Goal: Task Accomplishment & Management: Complete application form

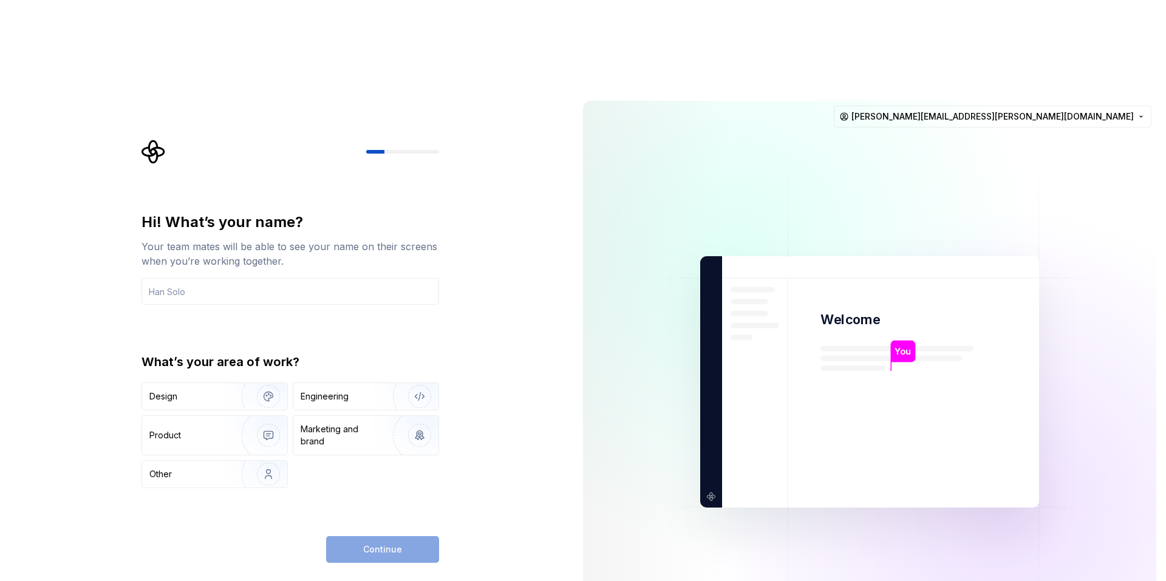
click at [808, 125] on img at bounding box center [870, 382] width 492 height 574
click at [416, 356] on img "button" at bounding box center [412, 396] width 78 height 81
click at [418, 278] on input "text" at bounding box center [291, 291] width 298 height 27
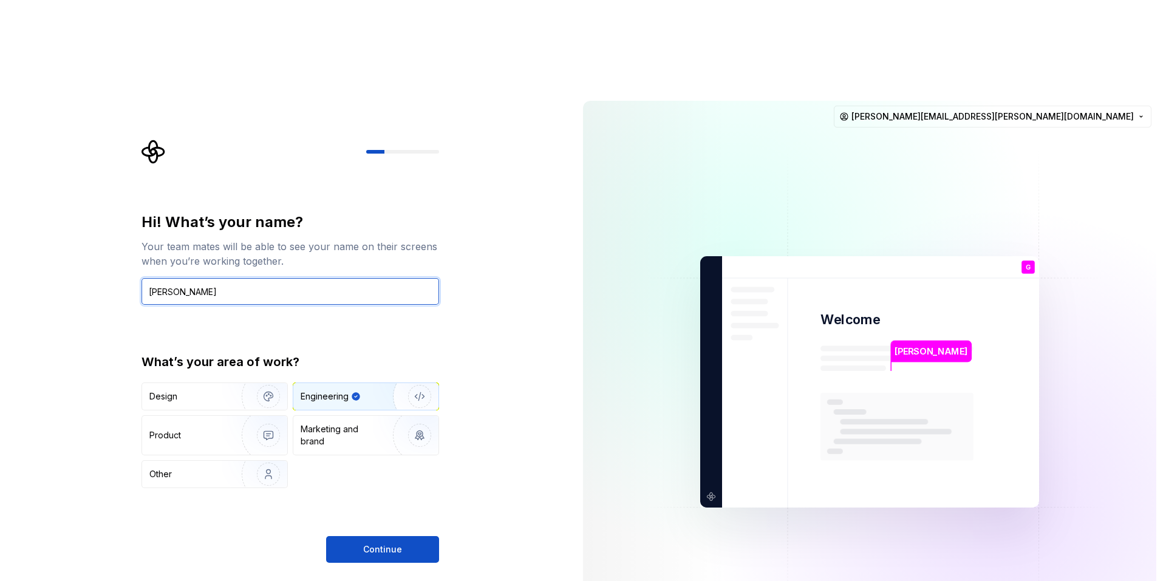
type input "[PERSON_NAME]"
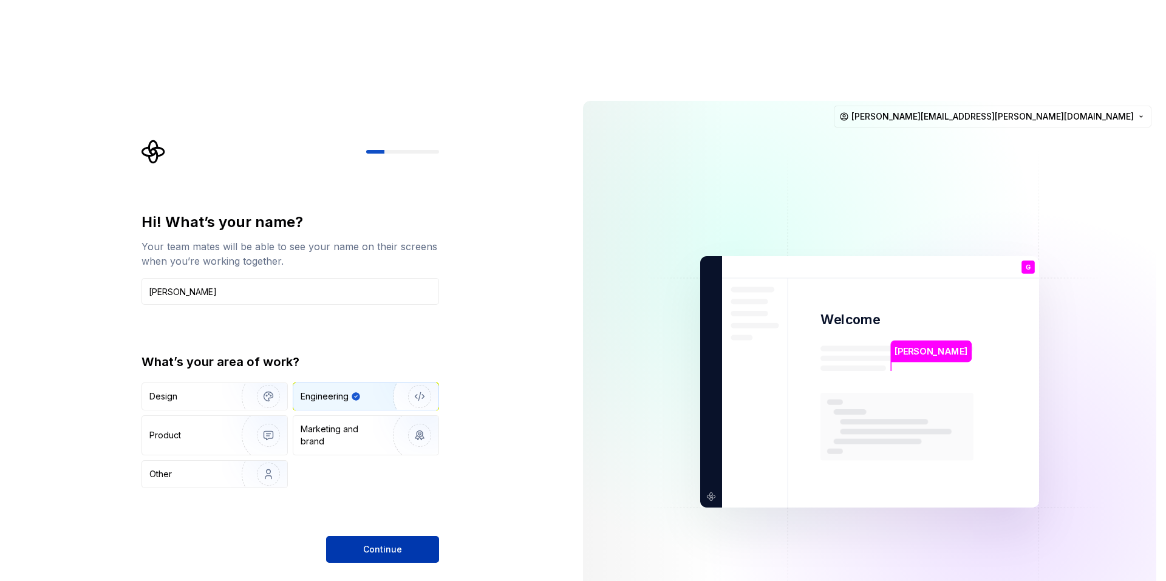
drag, startPoint x: 387, startPoint y: 443, endPoint x: 408, endPoint y: 461, distance: 27.5
click at [388, 444] on div "Hi! What’s your name? Your team mates will be able to see your name on their sc…" at bounding box center [291, 388] width 298 height 350
drag, startPoint x: 412, startPoint y: 465, endPoint x: 432, endPoint y: 462, distance: 19.7
click at [412, 536] on button "Continue" at bounding box center [382, 549] width 113 height 27
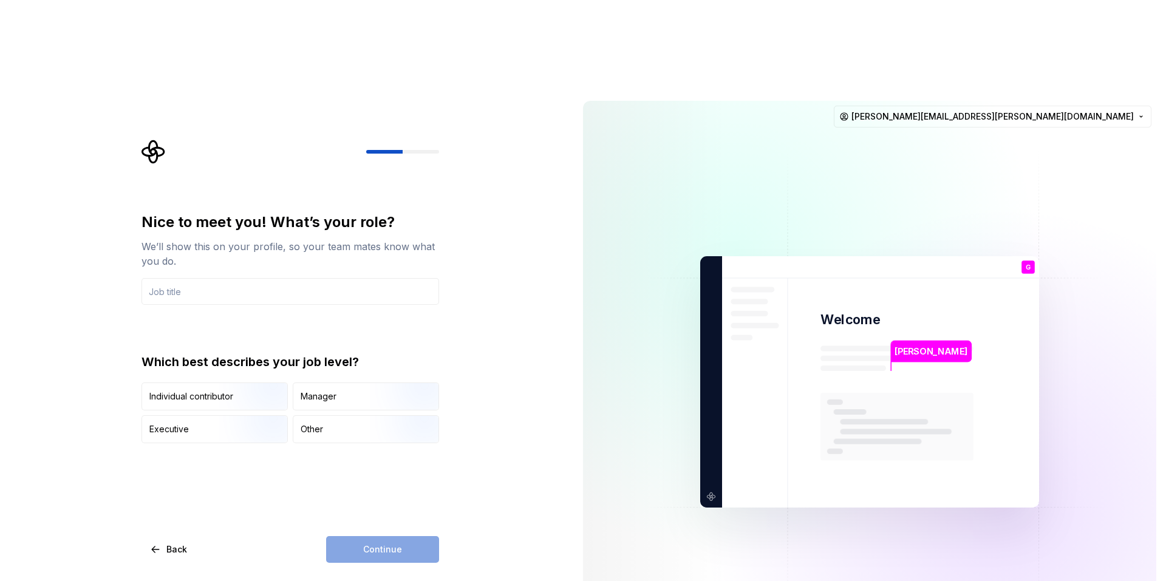
click at [327, 213] on div "Nice to meet you! What’s your role? We’ll show this on your profile, so your te…" at bounding box center [291, 259] width 298 height 92
click at [323, 278] on input "text" at bounding box center [291, 291] width 298 height 27
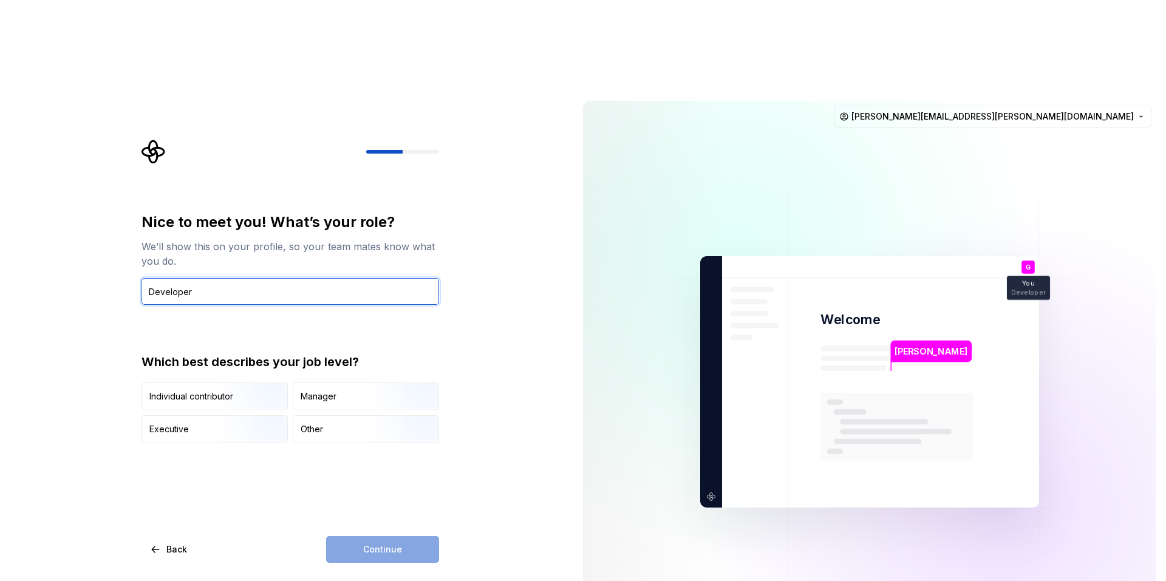
type input "Developer"
drag, startPoint x: 174, startPoint y: 200, endPoint x: 541, endPoint y: 248, distance: 370.1
click at [542, 248] on div "Nice to meet you! What’s your role? We’ll show this on your profile, so your te…" at bounding box center [286, 381] width 573 height 581
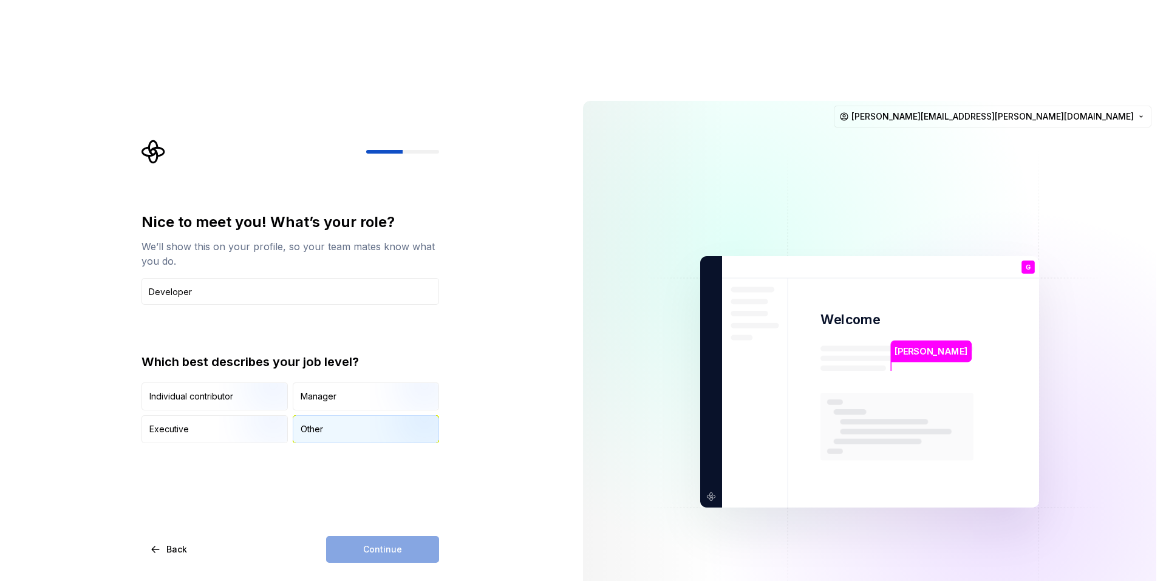
click at [347, 416] on div "Other" at bounding box center [365, 429] width 145 height 27
click at [378, 536] on button "Continue" at bounding box center [382, 549] width 113 height 27
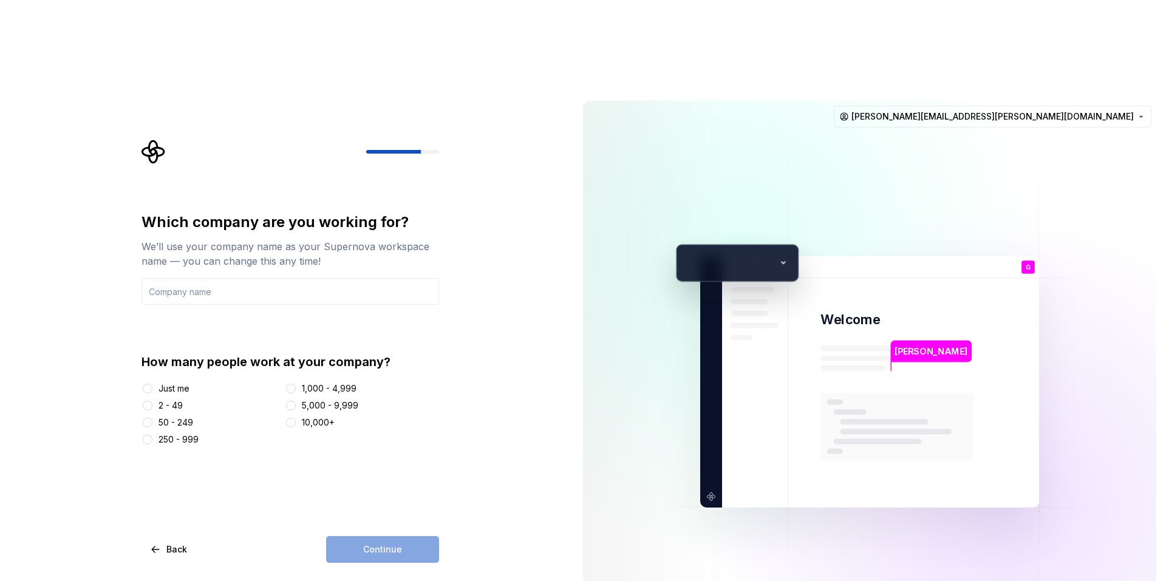
click at [152, 417] on div at bounding box center [148, 423] width 12 height 12
click at [149, 418] on button "50 - 249" at bounding box center [148, 423] width 10 height 10
drag, startPoint x: 266, startPoint y: 202, endPoint x: 288, endPoint y: 201, distance: 21.9
click at [267, 278] on input "text" at bounding box center [291, 291] width 298 height 27
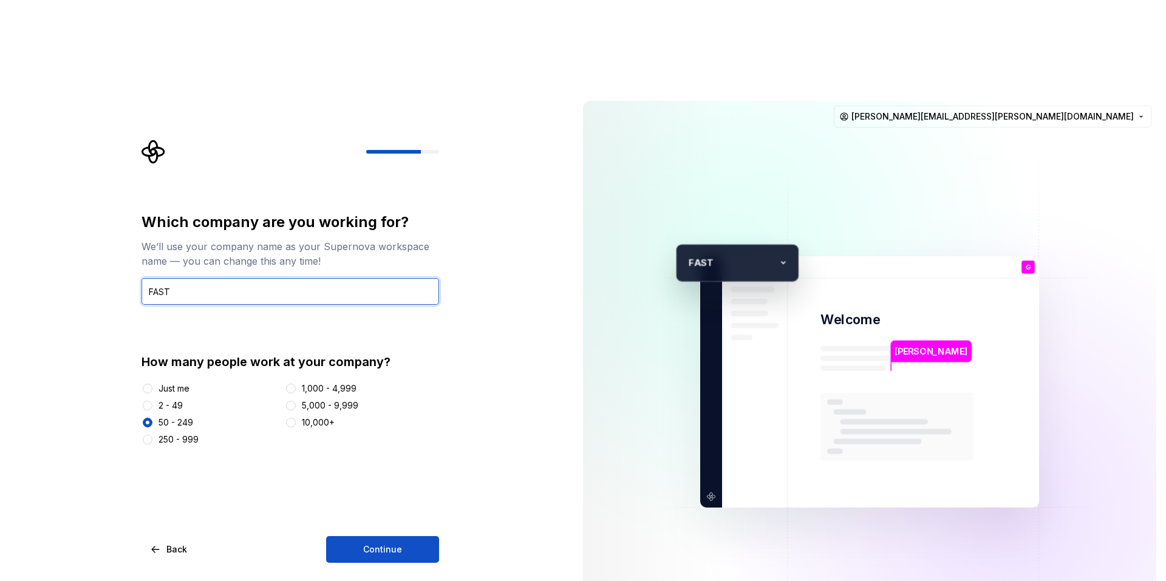
type input "FAST"
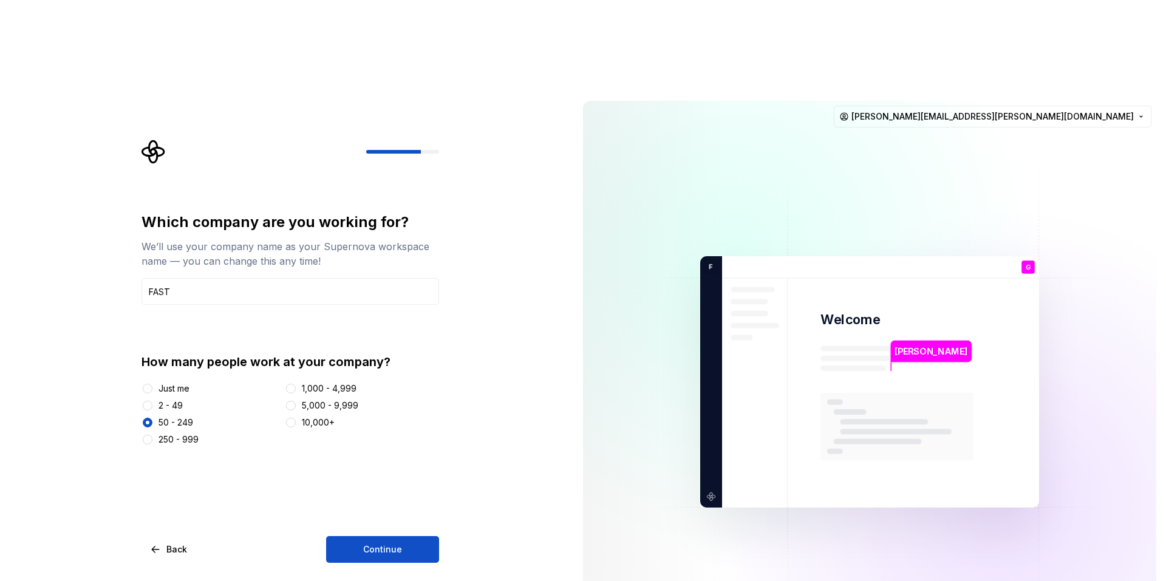
click at [363, 437] on div "Which company are you working for? We’ll use your company name as your Supernov…" at bounding box center [291, 388] width 298 height 350
click at [405, 536] on button "Continue" at bounding box center [382, 549] width 113 height 27
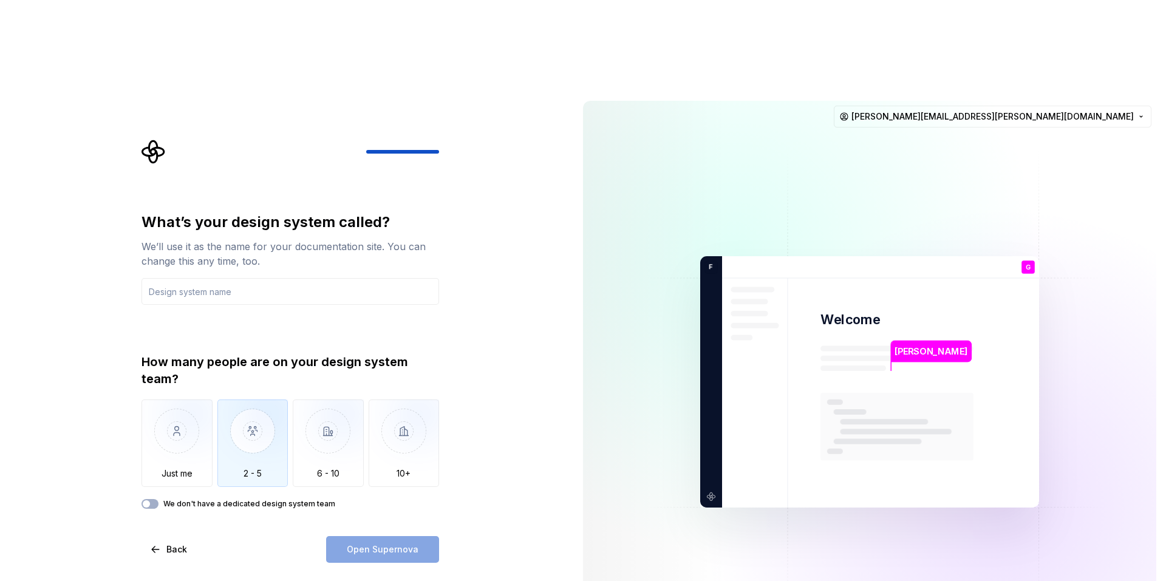
click at [260, 400] on img "button" at bounding box center [252, 440] width 71 height 81
click at [403, 536] on div "Open Supernova" at bounding box center [382, 549] width 113 height 27
click at [366, 536] on div "Open Supernova" at bounding box center [382, 549] width 113 height 27
click at [297, 278] on input "text" at bounding box center [291, 291] width 298 height 27
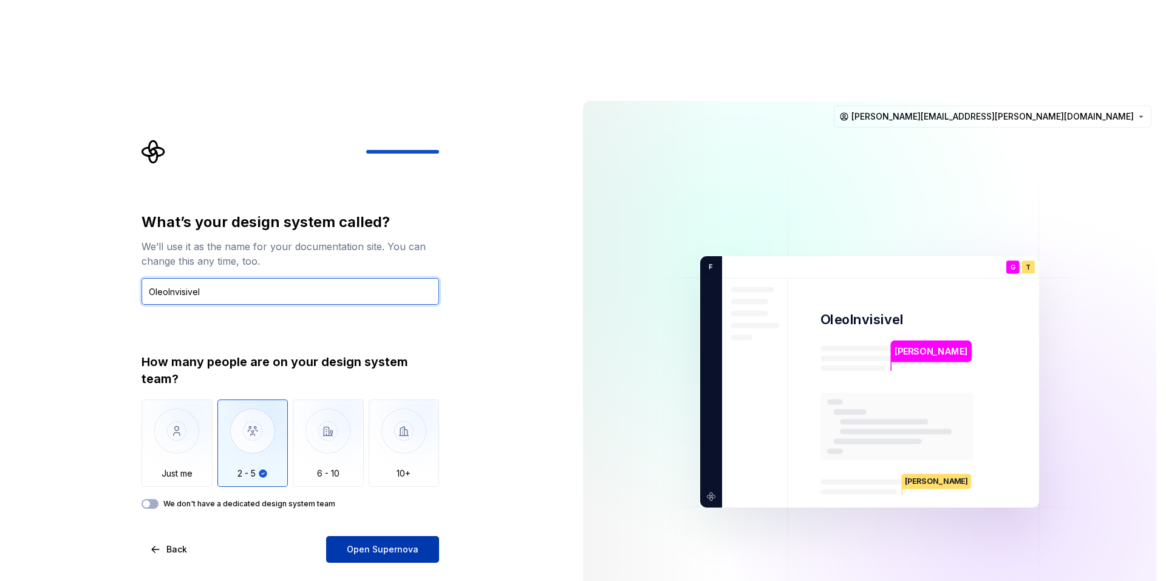
type input "OleoInvisivel"
click at [398, 536] on button "Open Supernova" at bounding box center [382, 549] width 113 height 27
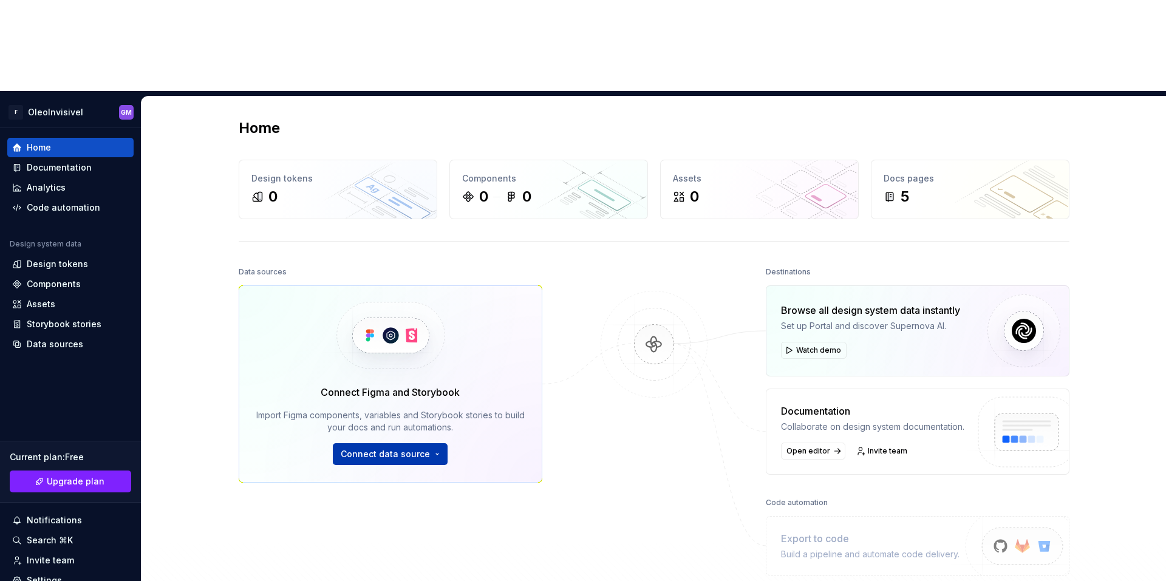
click at [412, 448] on span "Connect data source" at bounding box center [385, 454] width 89 height 12
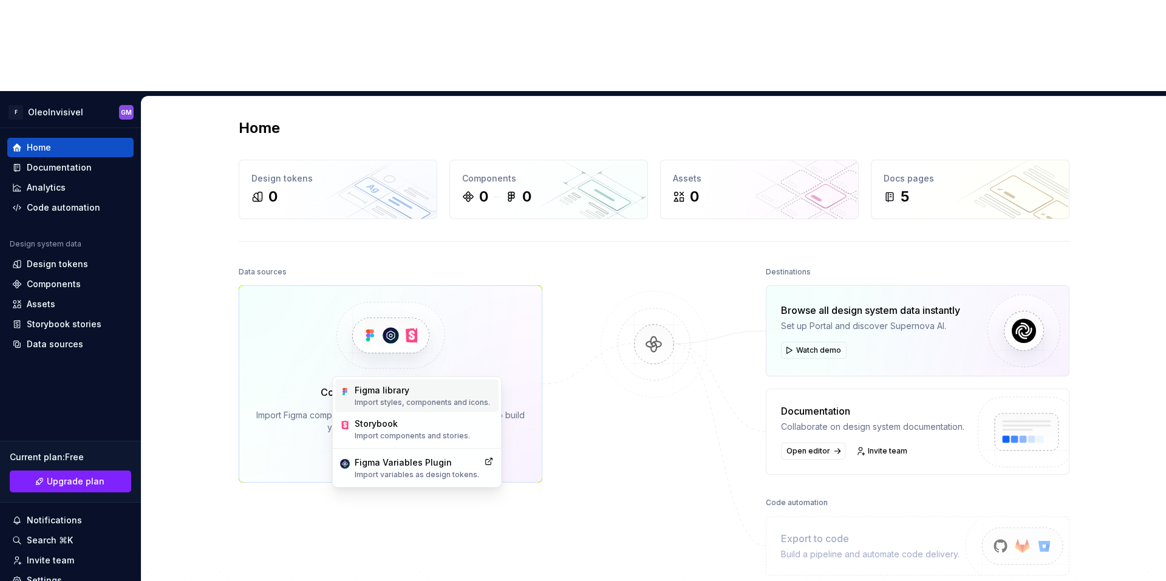
click at [451, 399] on p "Import styles, components and icons." at bounding box center [422, 403] width 135 height 10
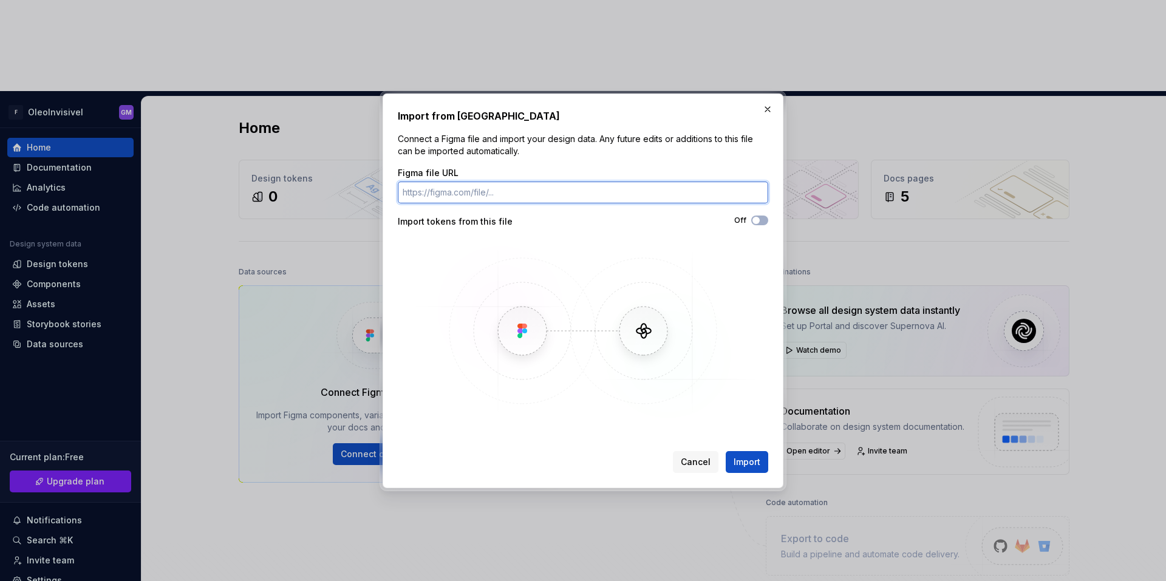
paste input "https://www.figma.com/design/NQc8M8cEoXP9ML4xfv5pPn/%C3%93leo-Invis%C3%ADvel--U…"
type input "https://www.figma.com/design/NQc8M8cEoXP9ML4xfv5pPn/%C3%93leo-Invis%C3%ADvel--U…"
click at [757, 467] on span "Import" at bounding box center [747, 462] width 27 height 12
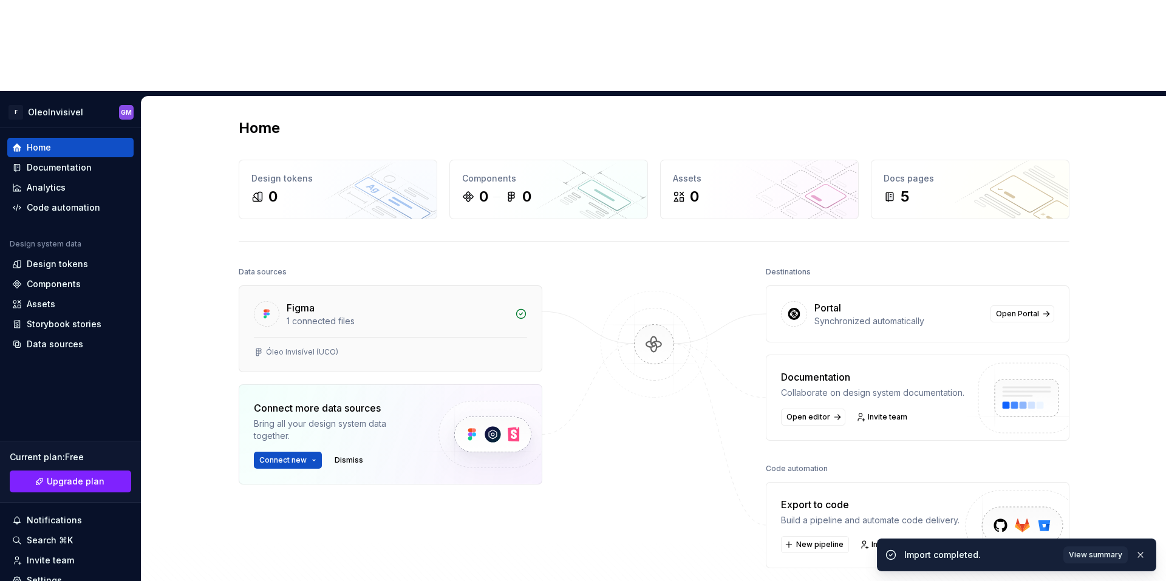
click at [360, 337] on div "Óleo Invisível (UCO)" at bounding box center [390, 354] width 302 height 35
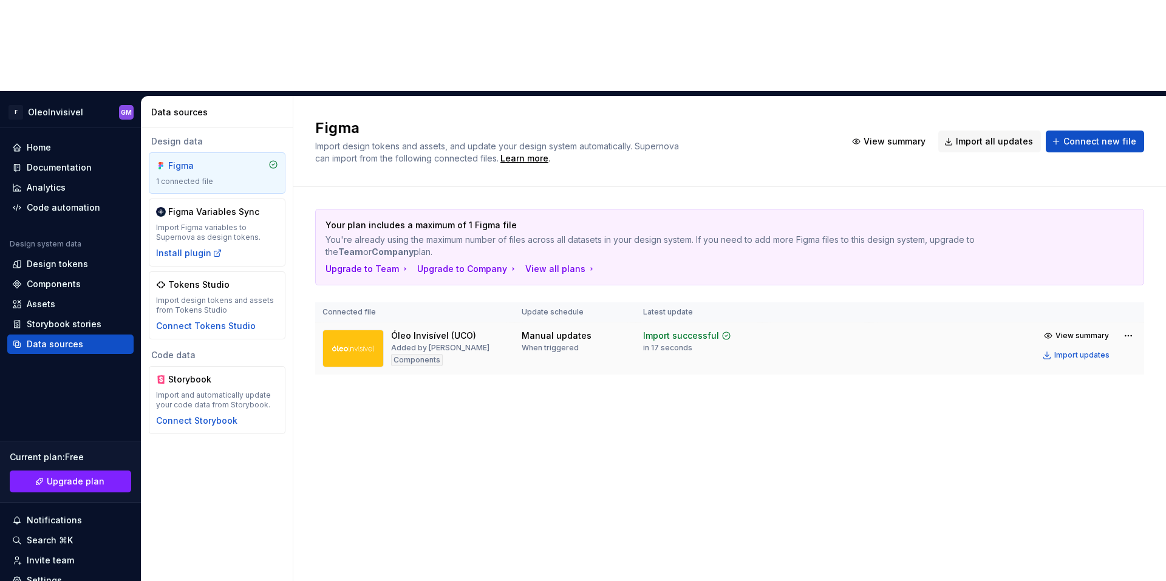
click at [610, 323] on td "Manual updates When triggered" at bounding box center [574, 349] width 121 height 53
click at [421, 354] on div "Components" at bounding box center [417, 360] width 52 height 12
click at [371, 330] on img at bounding box center [353, 349] width 61 height 38
click at [1133, 245] on html "F OleoInvisivel GM Home Documentation Analytics Code automation Design system d…" at bounding box center [583, 290] width 1166 height 581
click at [909, 248] on html "F OleoInvisivel GM Home Documentation Analytics Code automation Design system d…" at bounding box center [583, 290] width 1166 height 581
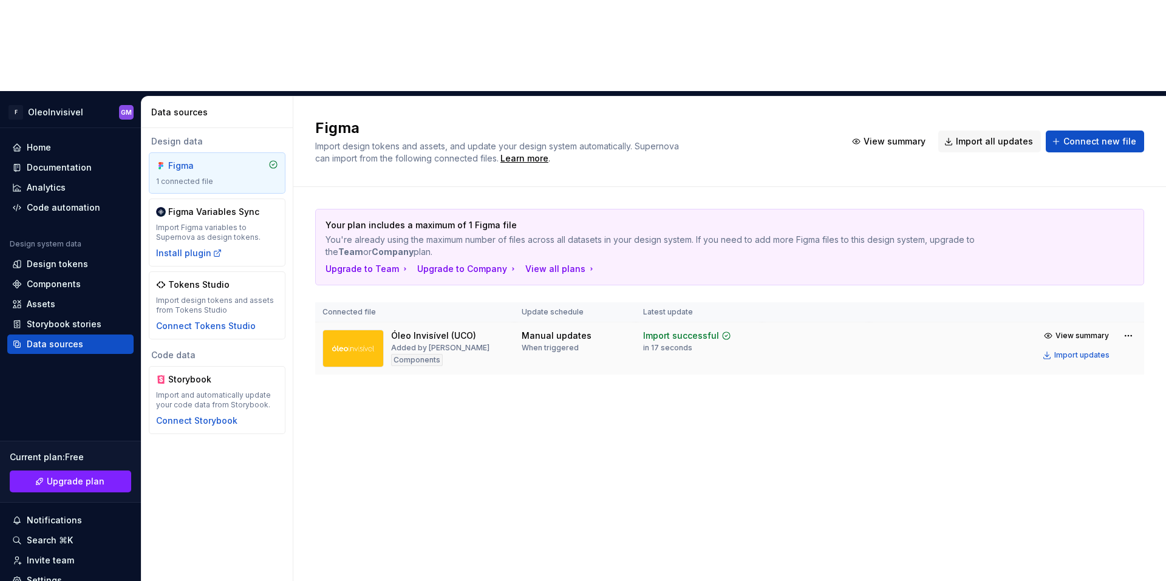
click at [747, 330] on div "Import successful in 17 seconds" at bounding box center [699, 341] width 112 height 23
click at [527, 323] on td "Manual updates When triggered" at bounding box center [574, 349] width 121 height 53
click at [1089, 350] on div "Import updates" at bounding box center [1081, 355] width 55 height 10
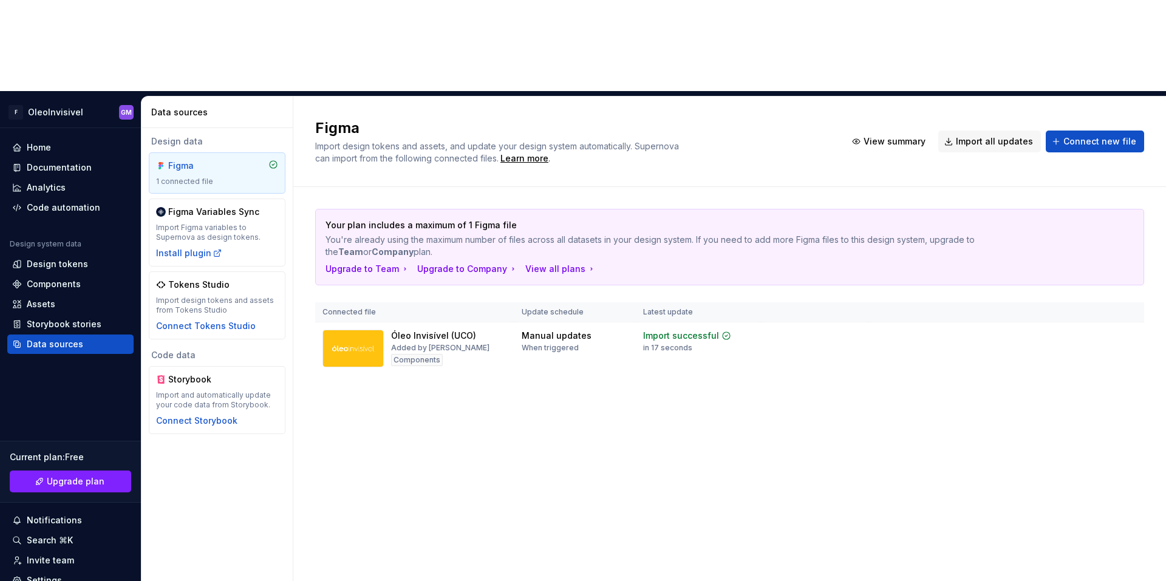
click at [780, 304] on div "Your plan includes a maximum of 1 Figma file You're already using the maximum n…" at bounding box center [729, 304] width 829 height 234
click at [1014, 507] on div "Figma Import design tokens and assets, and update your design system automatica…" at bounding box center [729, 385] width 873 height 576
click at [1054, 327] on button "View summary" at bounding box center [1077, 335] width 76 height 17
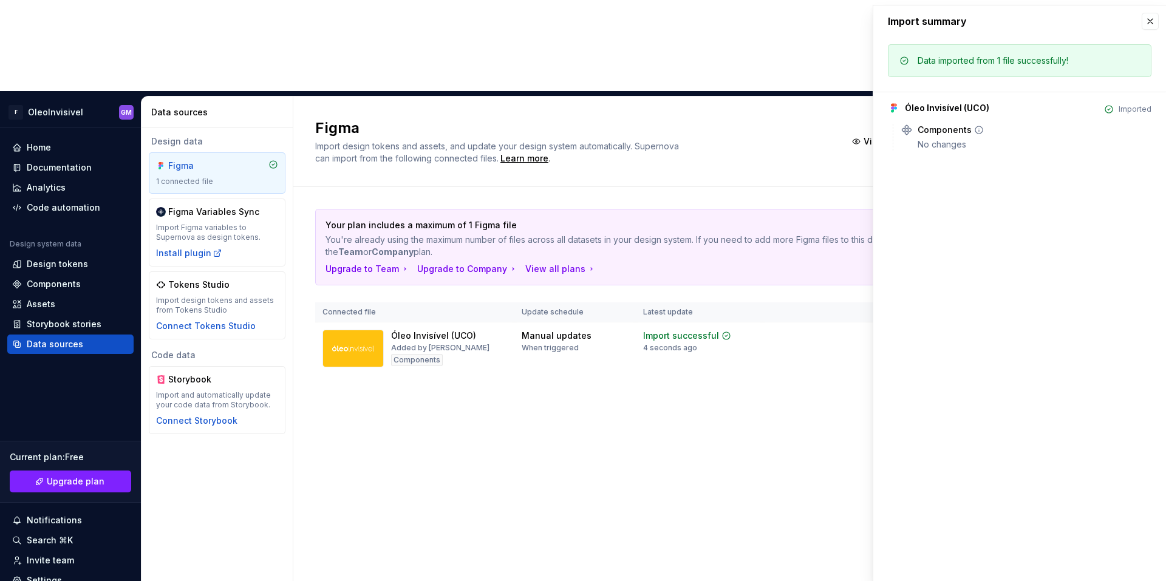
click at [974, 142] on div "No changes" at bounding box center [1035, 144] width 234 height 12
click at [1153, 22] on button "button" at bounding box center [1150, 21] width 17 height 17
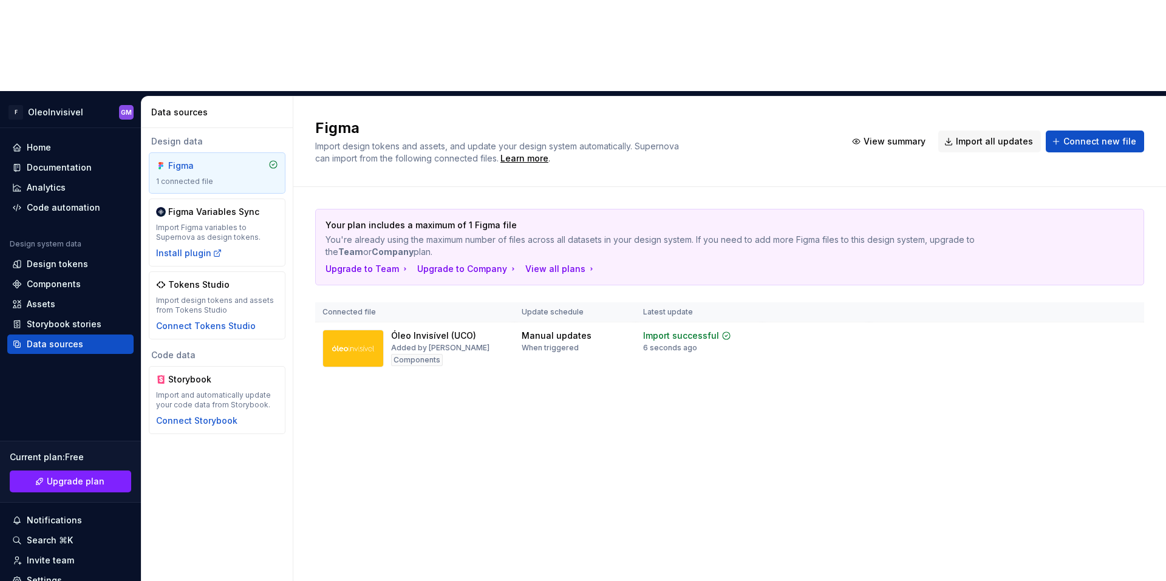
click at [528, 352] on div "Figma Import design tokens and assets, and update your design system automatica…" at bounding box center [729, 385] width 873 height 576
click at [70, 278] on div "Components" at bounding box center [54, 284] width 54 height 12
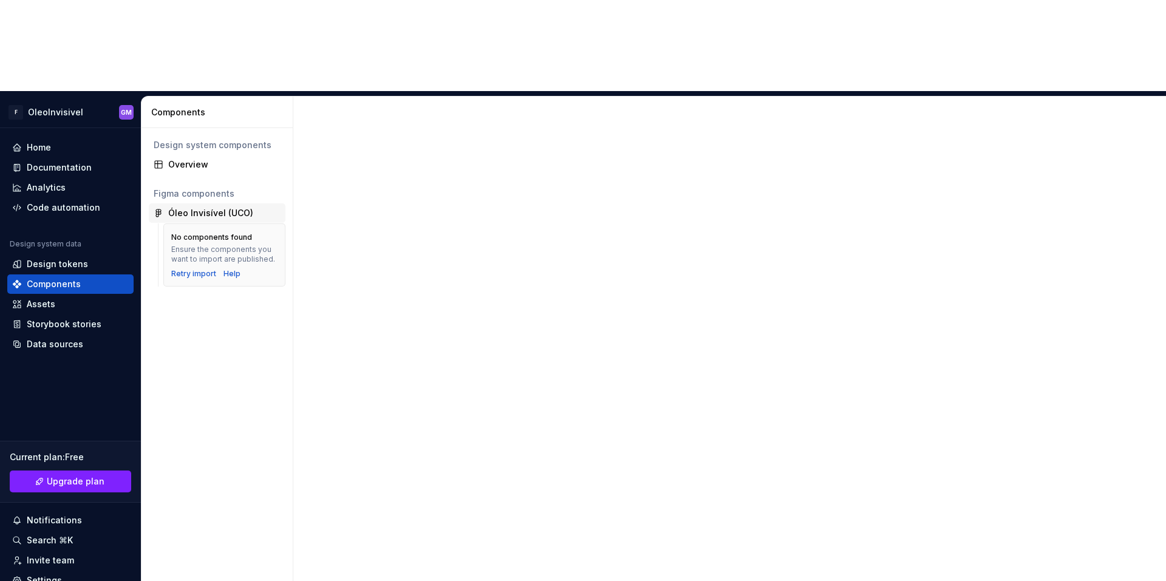
click at [197, 207] on div "Óleo Invisível (UCO)" at bounding box center [210, 213] width 85 height 12
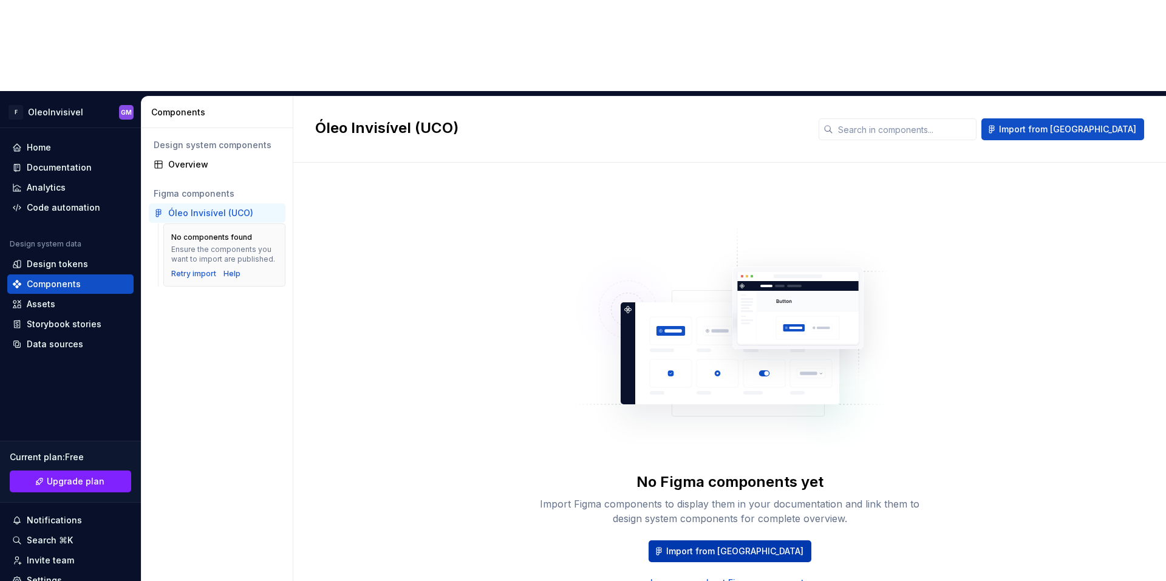
click at [723, 541] on button "Import from [GEOGRAPHIC_DATA]" at bounding box center [730, 552] width 163 height 22
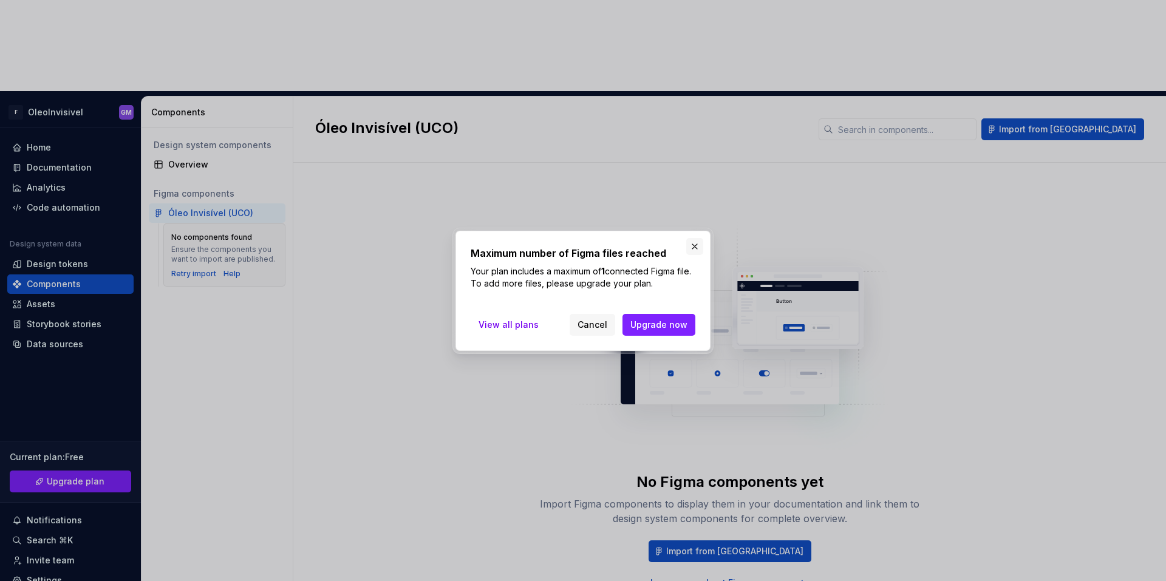
click at [690, 248] on button "button" at bounding box center [694, 246] width 17 height 17
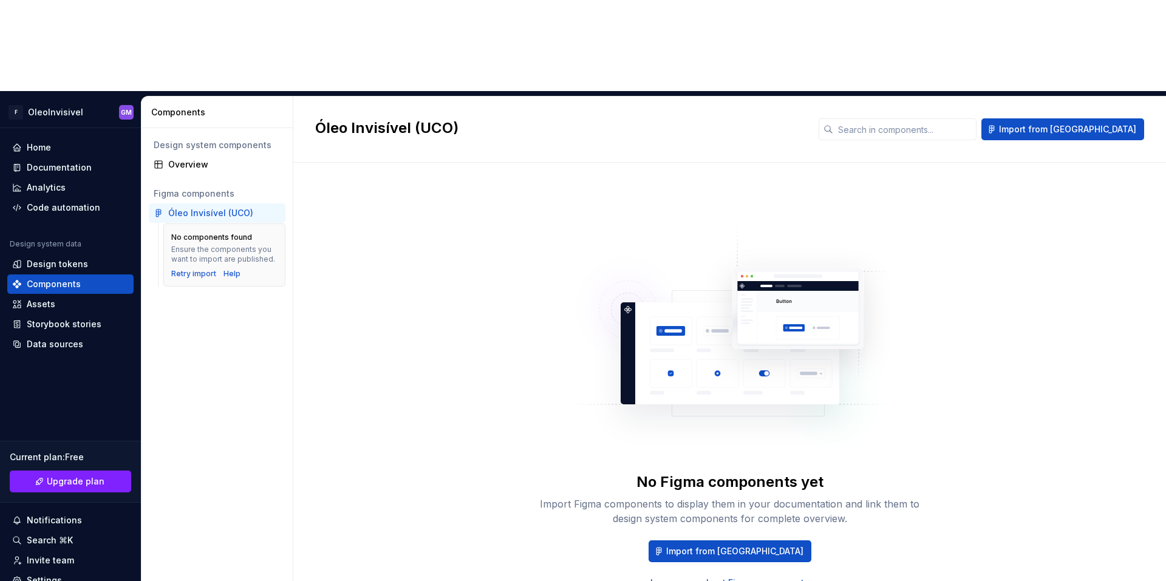
click at [208, 203] on div "Óleo Invisível (UCO)" at bounding box center [217, 212] width 137 height 19
click at [202, 269] on div "Retry import" at bounding box center [193, 274] width 45 height 10
click at [1120, 193] on div "No Figma components yet Import Figma components to display them in your documen…" at bounding box center [729, 406] width 829 height 442
click at [227, 269] on div "Help" at bounding box center [232, 274] width 17 height 10
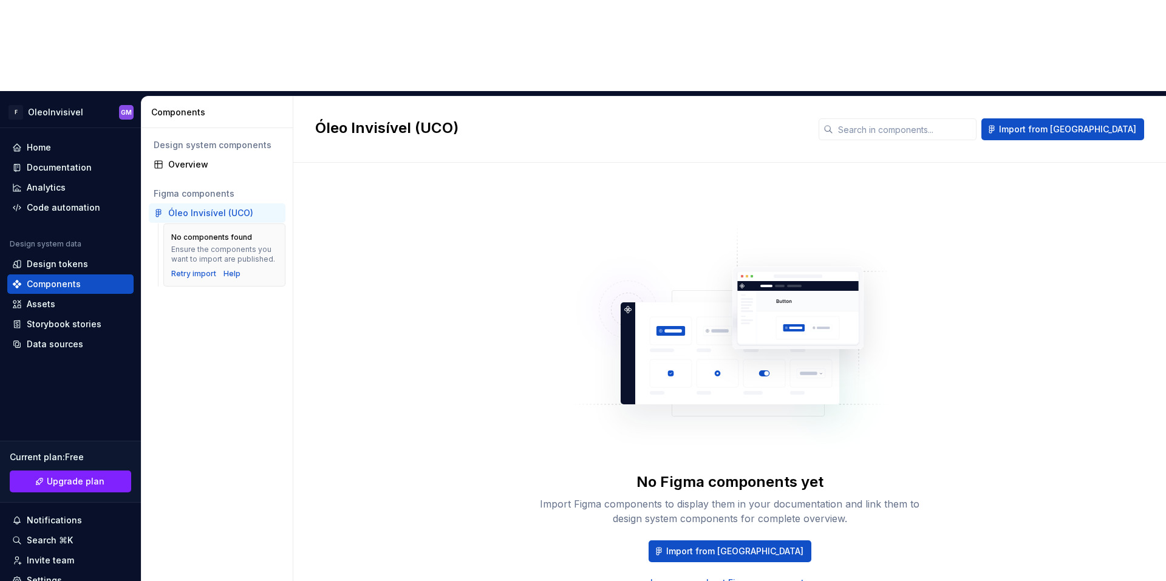
click at [389, 185] on div "No Figma components yet Import Figma components to display them in your documen…" at bounding box center [729, 406] width 829 height 442
click at [50, 142] on div "Home" at bounding box center [39, 148] width 24 height 12
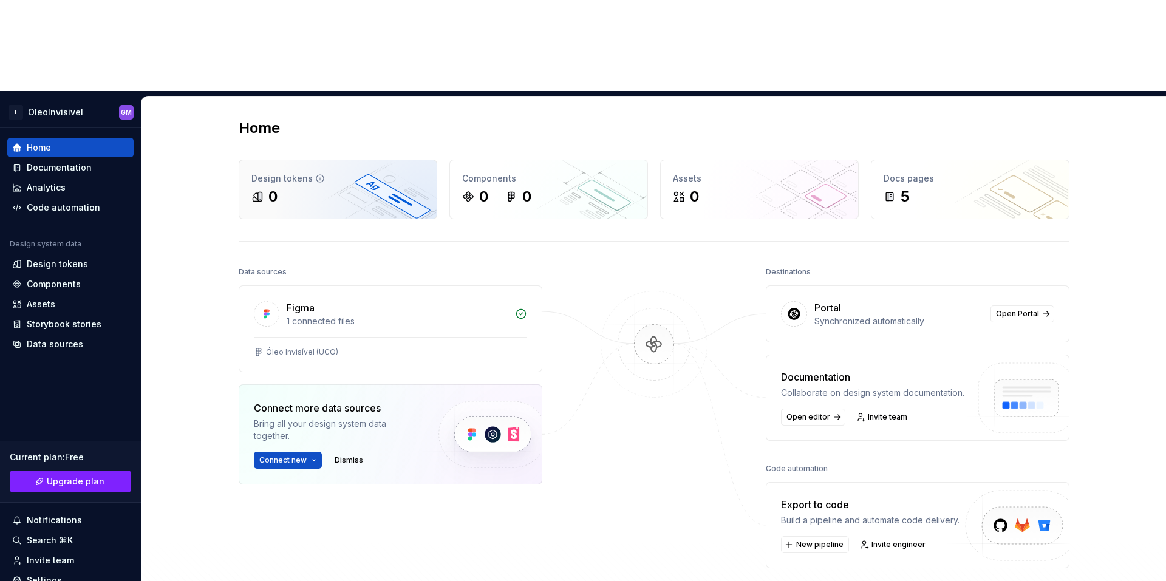
click at [342, 173] on div "Design tokens" at bounding box center [337, 179] width 173 height 12
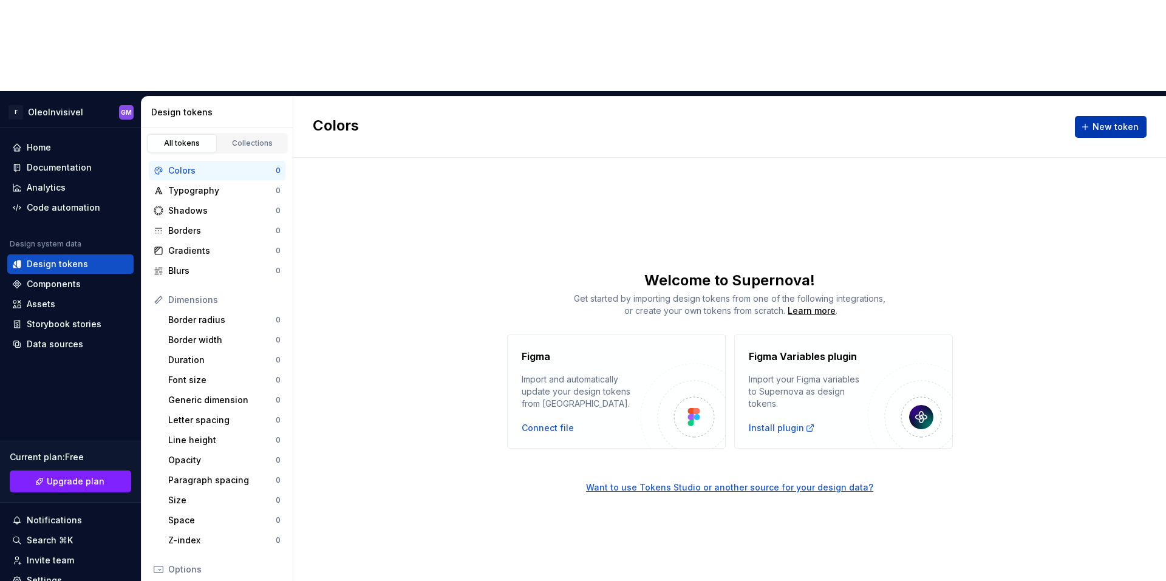
click at [1110, 121] on span "New token" at bounding box center [1116, 127] width 46 height 12
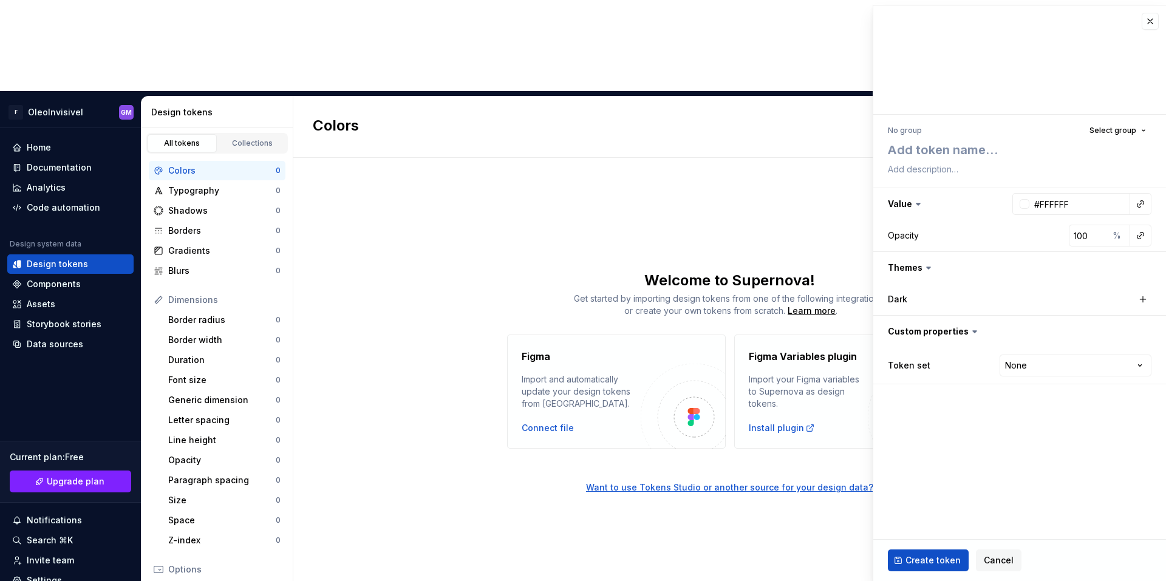
type textarea "*"
click at [1148, 22] on button "button" at bounding box center [1150, 21] width 17 height 17
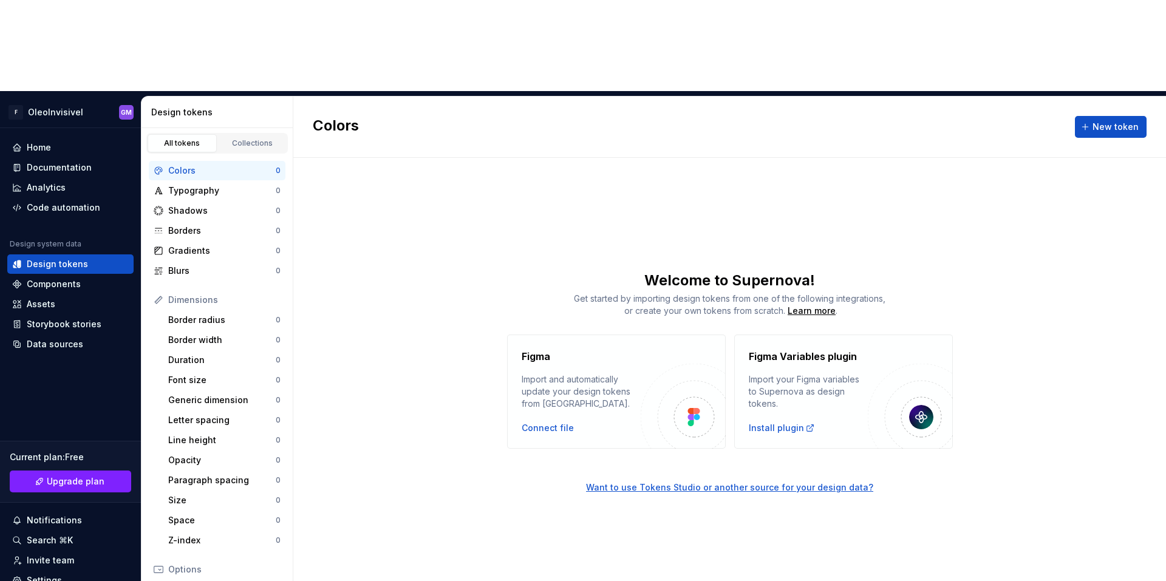
click at [575, 374] on div "Import and automatically update your design tokens from [GEOGRAPHIC_DATA]." at bounding box center [581, 392] width 119 height 36
click at [545, 422] on div "Connect file" at bounding box center [548, 428] width 52 height 12
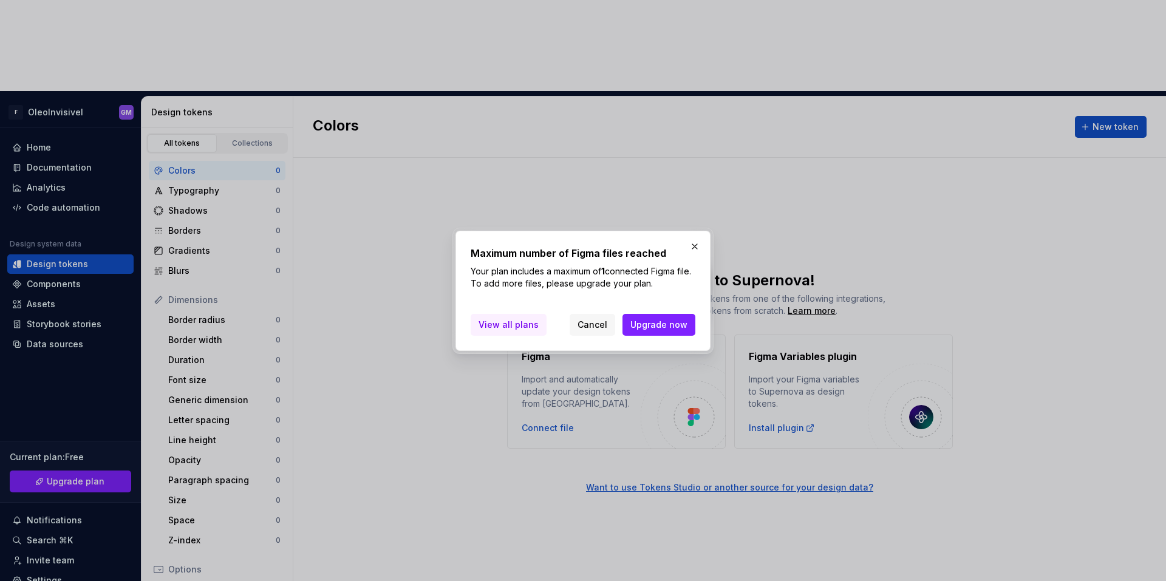
click at [509, 332] on link "View all plans" at bounding box center [509, 325] width 76 height 22
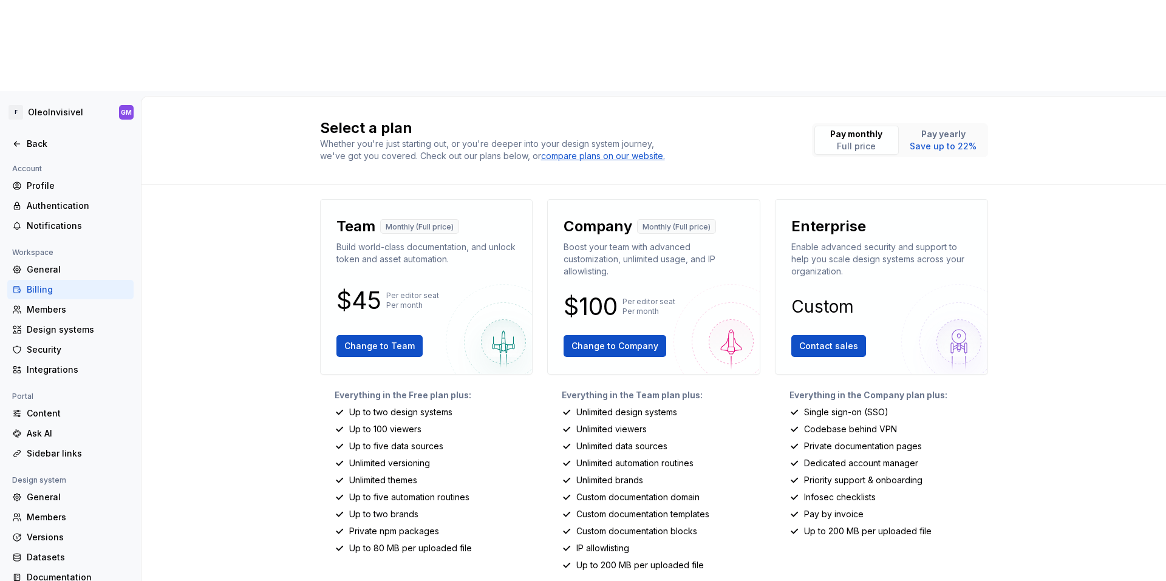
click at [1059, 196] on div "Select a plan Whether you're just starting out, or you're deeper into your desi…" at bounding box center [654, 385] width 1025 height 576
click at [39, 19] on html "F OleoInvisivel GM Back Account Profile Authentication Notifications Workspace …" at bounding box center [583, 290] width 1166 height 581
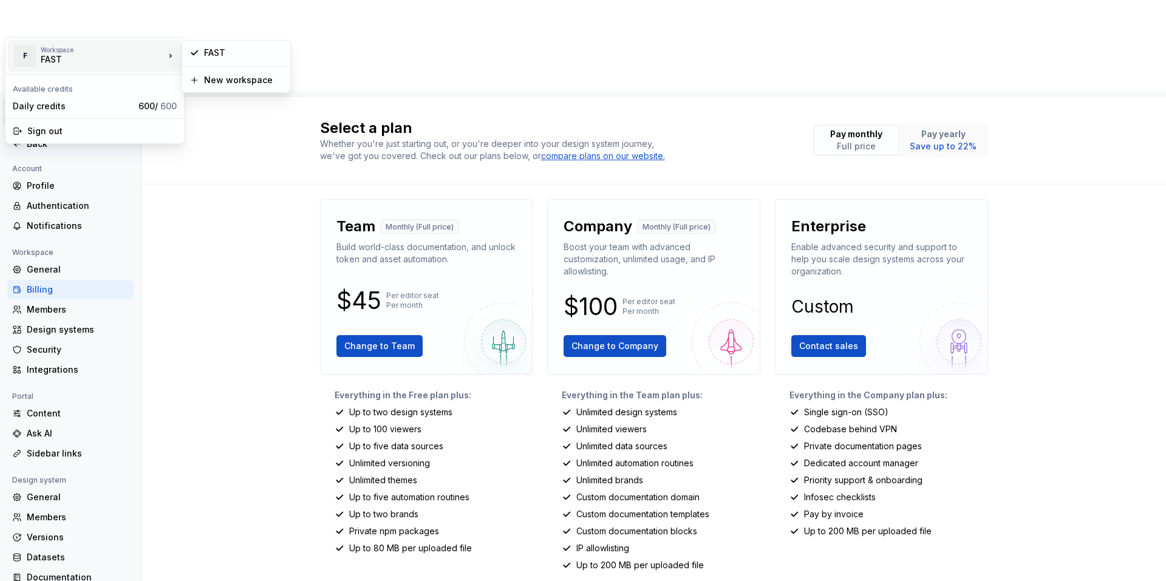
click at [85, 58] on div "FAST" at bounding box center [92, 59] width 103 height 12
click at [82, 108] on div "Daily credits" at bounding box center [73, 106] width 121 height 12
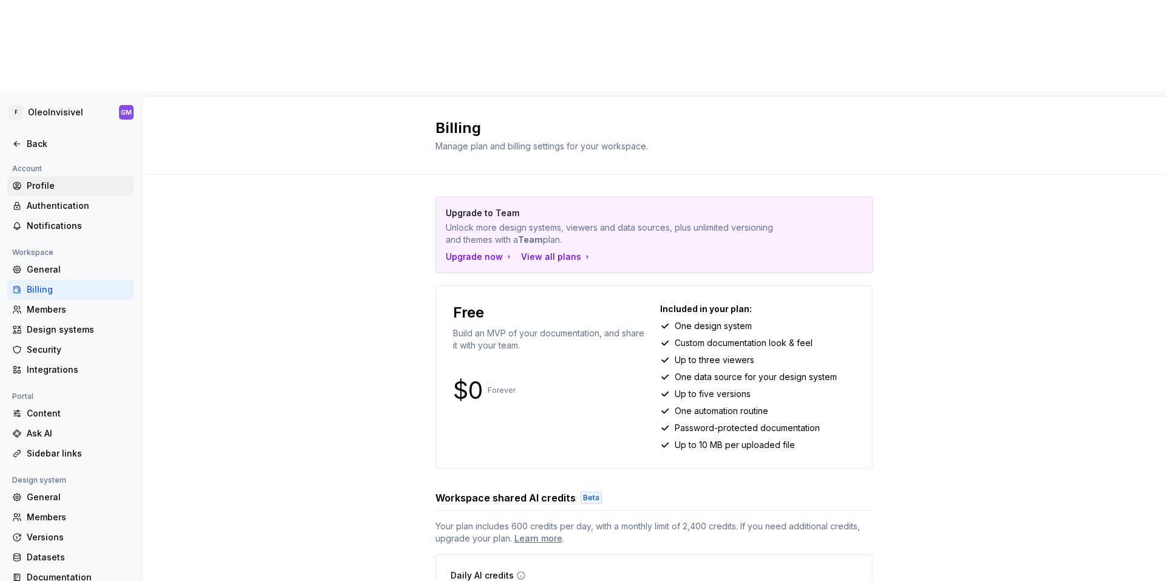
click at [52, 180] on div "Profile" at bounding box center [78, 186] width 102 height 12
click at [39, 134] on div "Back" at bounding box center [70, 143] width 126 height 19
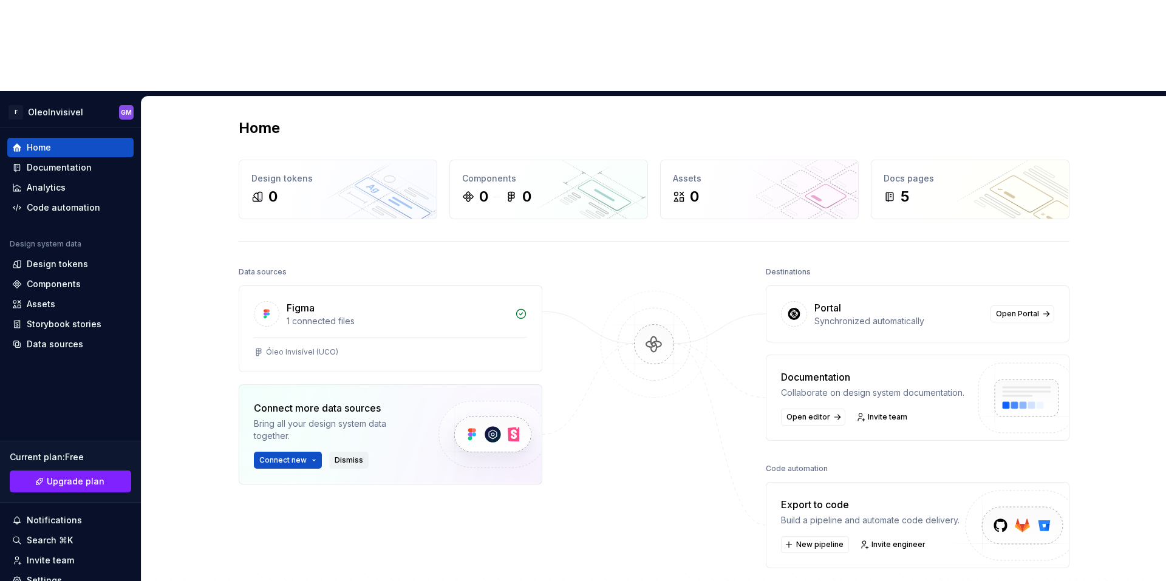
click at [344, 452] on button "Dismiss" at bounding box center [348, 460] width 39 height 17
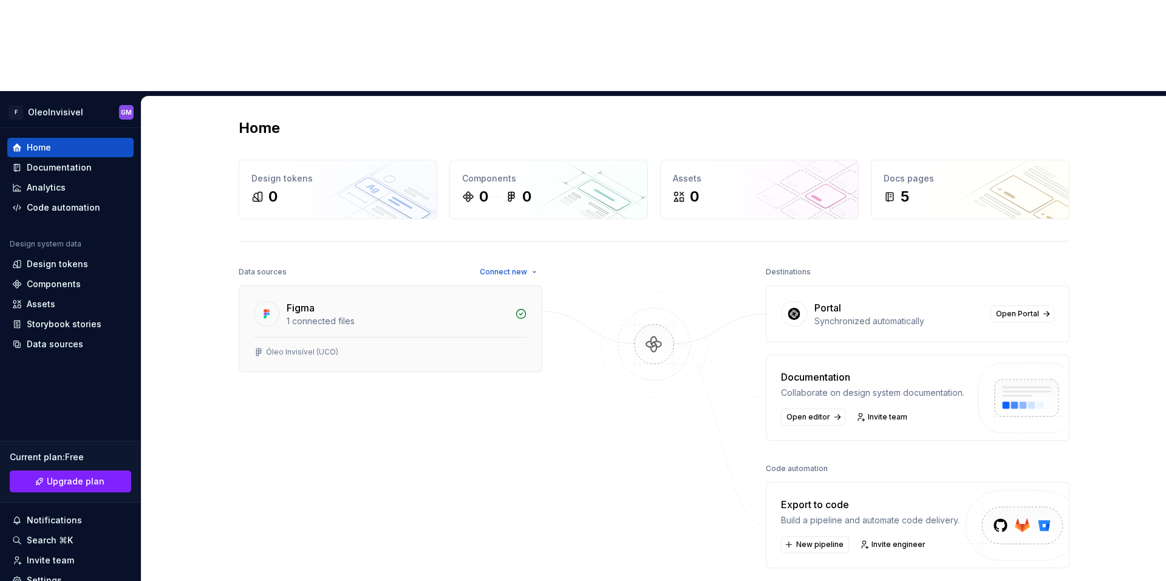
click at [524, 286] on div "Figma 1 connected files" at bounding box center [390, 311] width 302 height 51
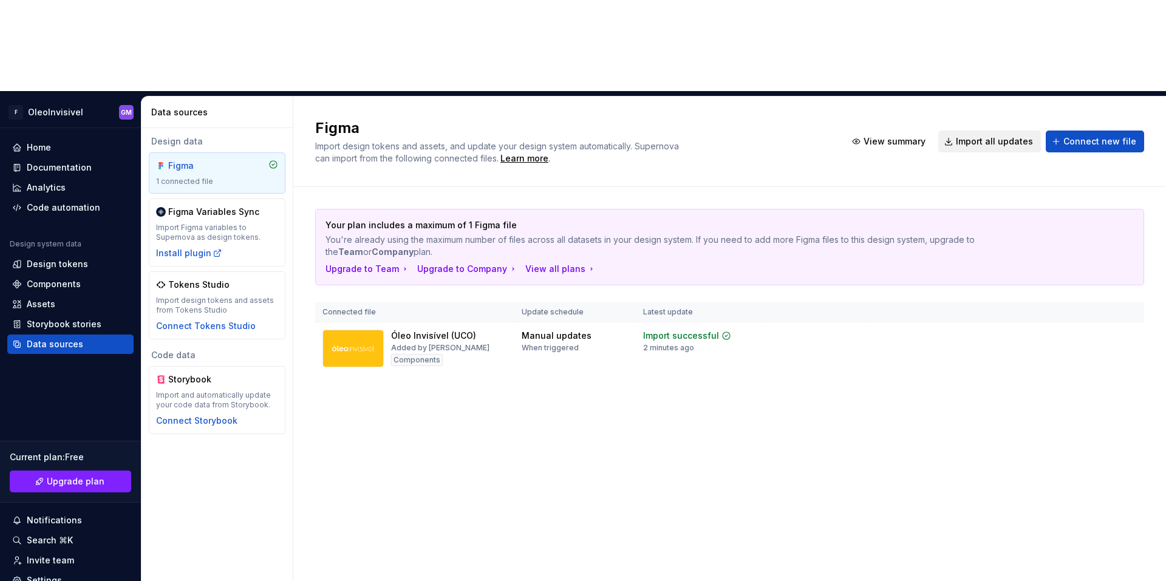
click at [968, 135] on span "Import all updates" at bounding box center [994, 141] width 77 height 12
click at [633, 323] on td "Manual updates When triggered" at bounding box center [574, 349] width 121 height 53
click at [345, 330] on img at bounding box center [353, 349] width 61 height 38
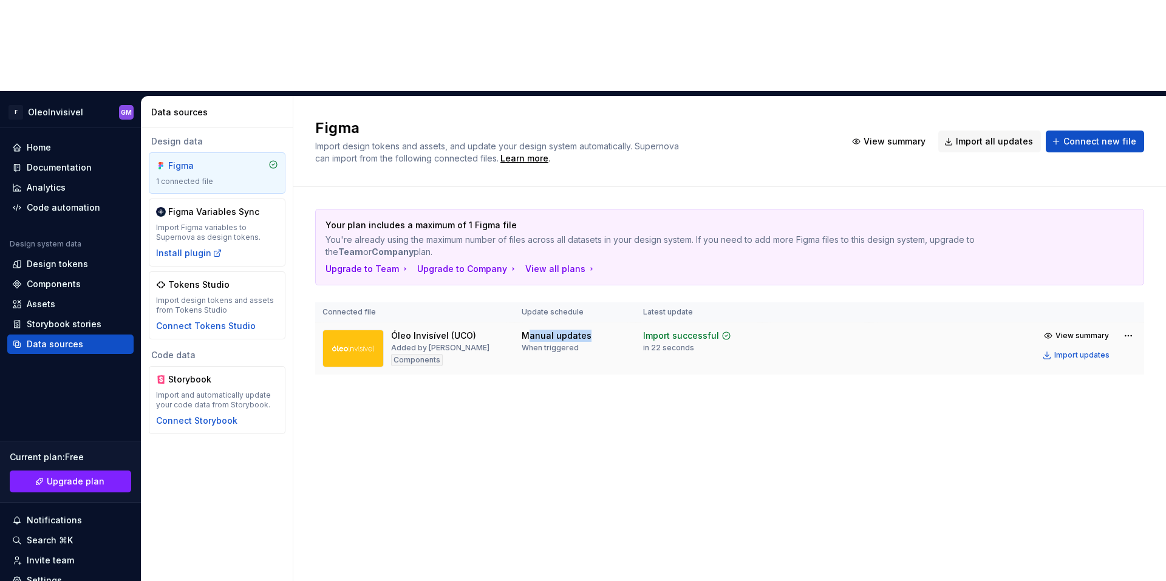
click at [346, 330] on img at bounding box center [353, 349] width 61 height 38
click at [426, 354] on div "Components" at bounding box center [417, 360] width 52 height 12
click at [431, 354] on div "Components" at bounding box center [417, 360] width 52 height 12
click at [430, 354] on div "Components" at bounding box center [417, 360] width 52 height 12
click at [425, 330] on div "Óleo Invisível (UCO)" at bounding box center [433, 336] width 85 height 12
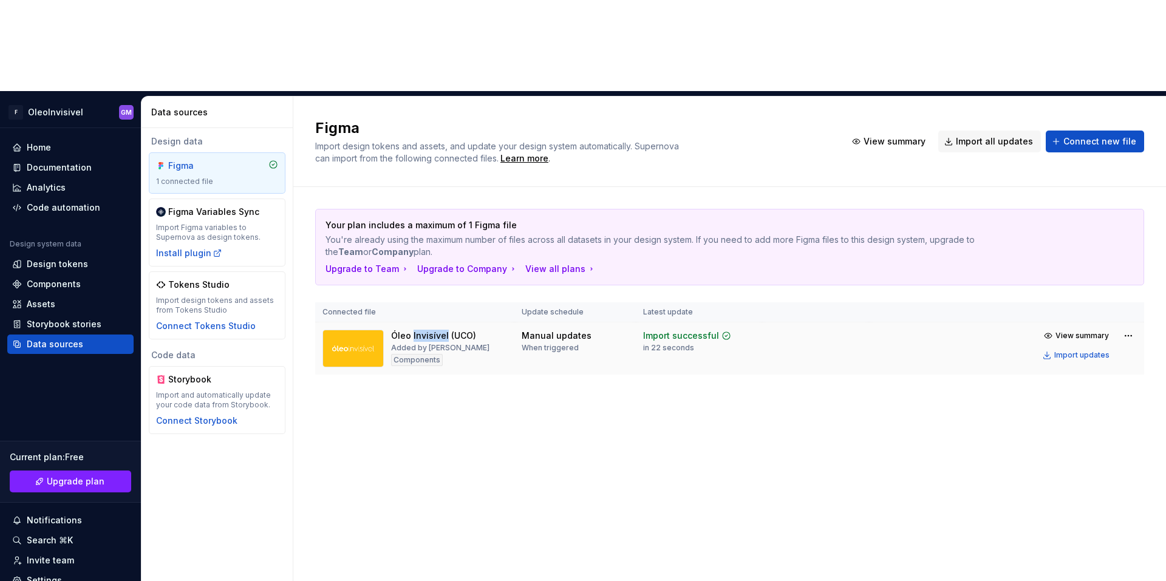
click at [425, 330] on div "Óleo Invisível (UCO)" at bounding box center [433, 336] width 85 height 12
click at [327, 330] on img at bounding box center [353, 349] width 61 height 38
click at [57, 315] on div "Storybook stories" at bounding box center [70, 324] width 126 height 19
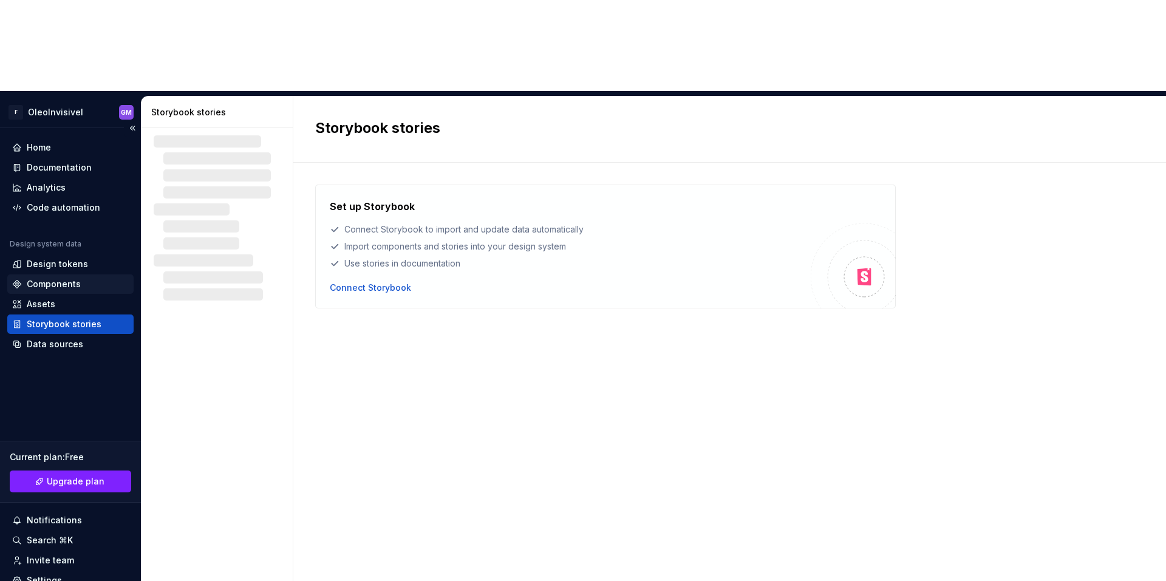
click at [58, 278] on div "Components" at bounding box center [54, 284] width 54 height 12
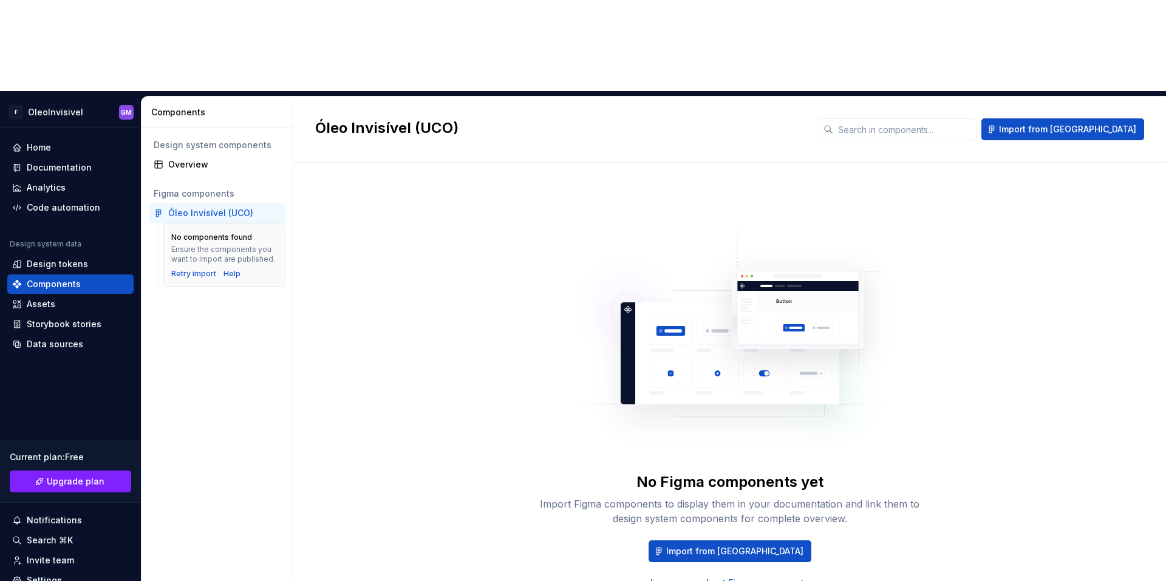
click at [218, 207] on div "Óleo Invisível (UCO)" at bounding box center [210, 213] width 85 height 12
click at [217, 207] on div "Óleo Invisível (UCO)" at bounding box center [210, 213] width 85 height 12
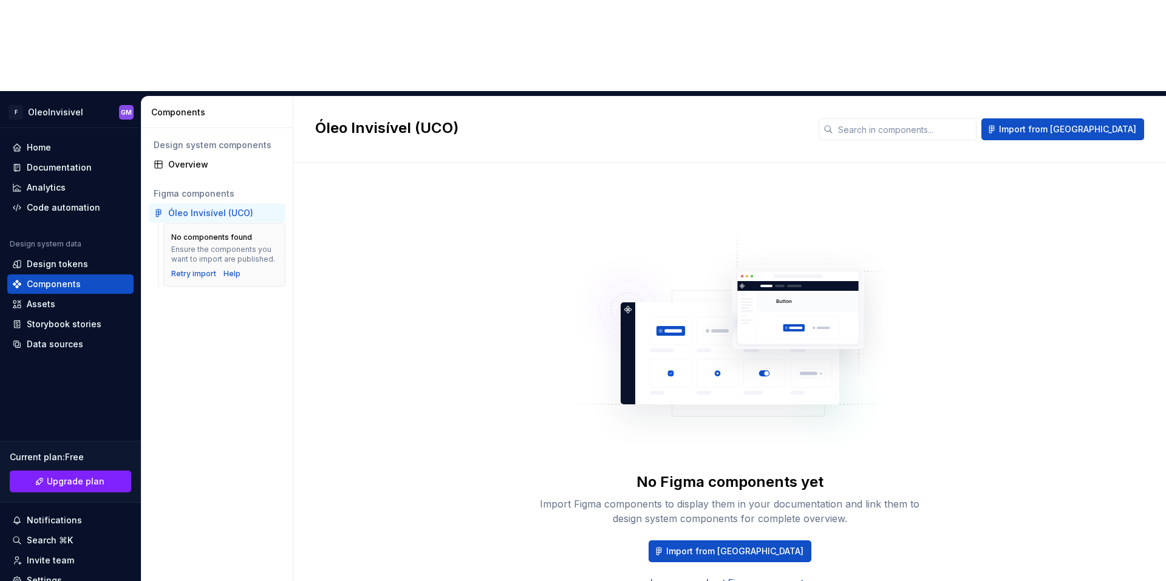
click at [217, 207] on div "Óleo Invisível (UCO)" at bounding box center [210, 213] width 85 height 12
click at [76, 258] on div "Design tokens" at bounding box center [57, 264] width 61 height 12
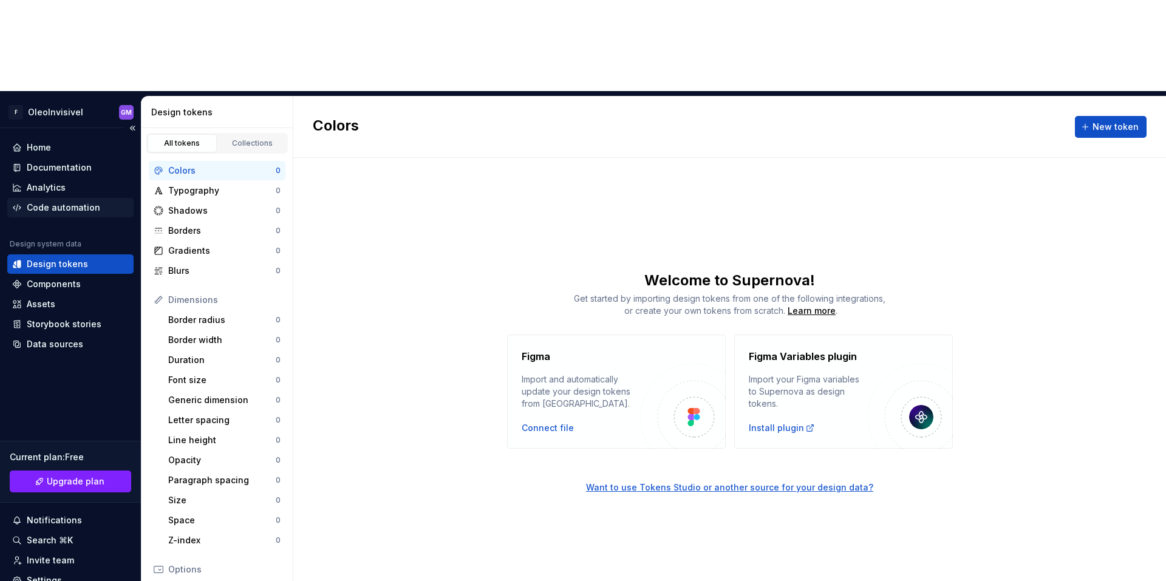
click at [70, 198] on div "Code automation" at bounding box center [70, 207] width 126 height 19
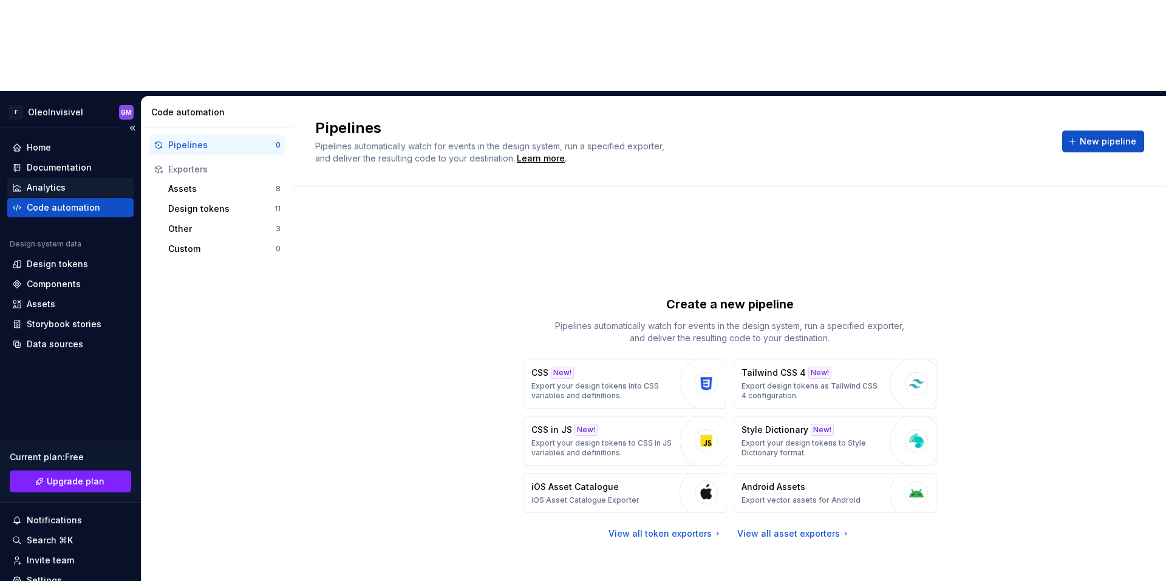
click at [53, 182] on div "Analytics" at bounding box center [46, 188] width 39 height 12
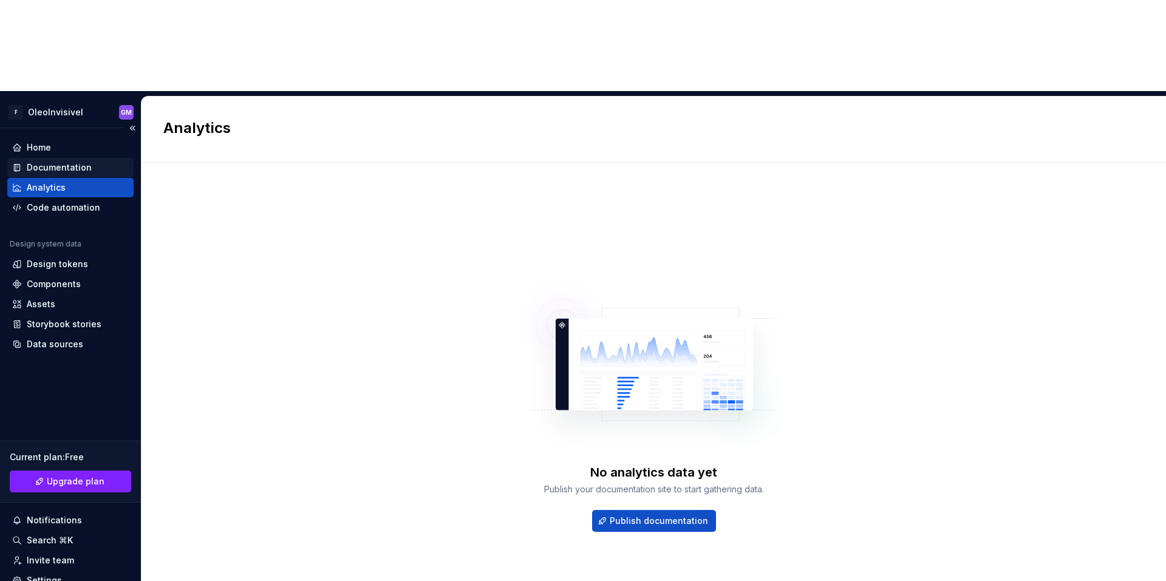
click at [59, 162] on div "Documentation" at bounding box center [59, 168] width 65 height 12
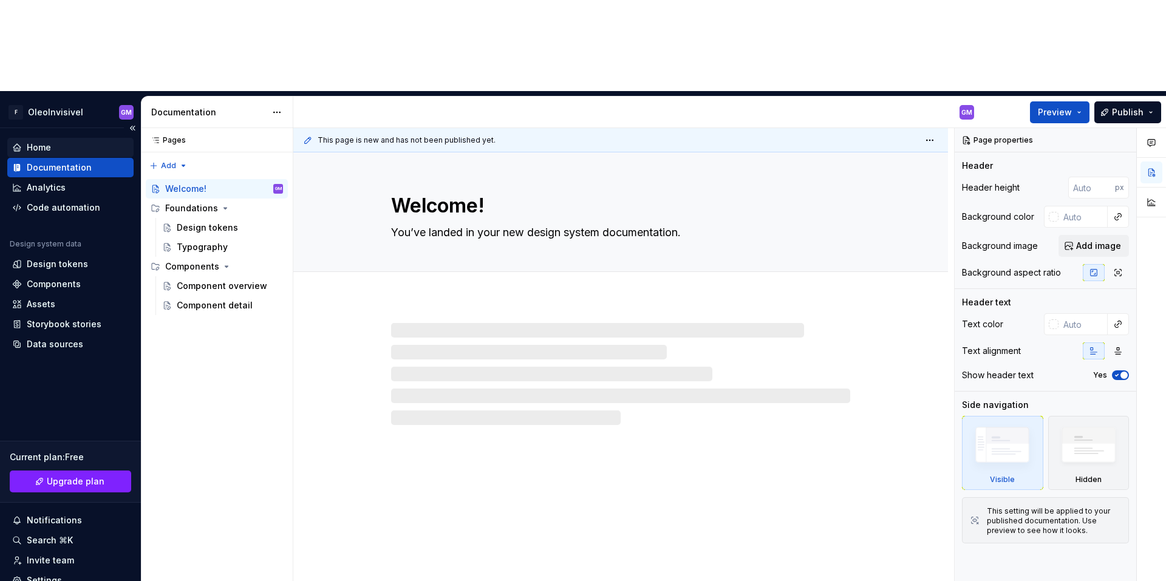
click at [39, 142] on div "Home" at bounding box center [39, 148] width 24 height 12
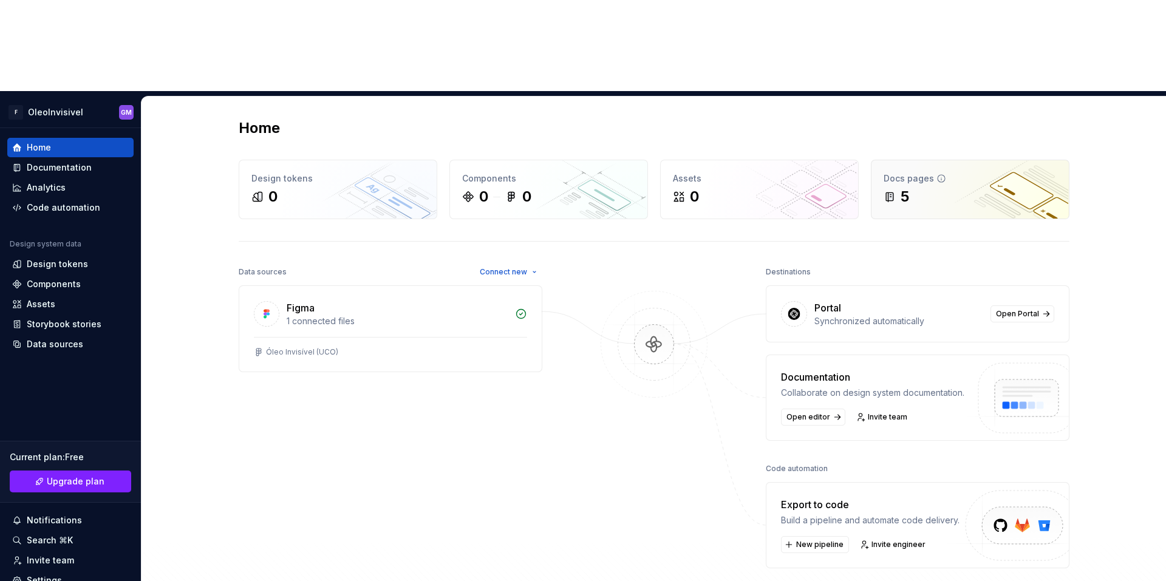
click at [912, 187] on div "5" at bounding box center [970, 196] width 173 height 19
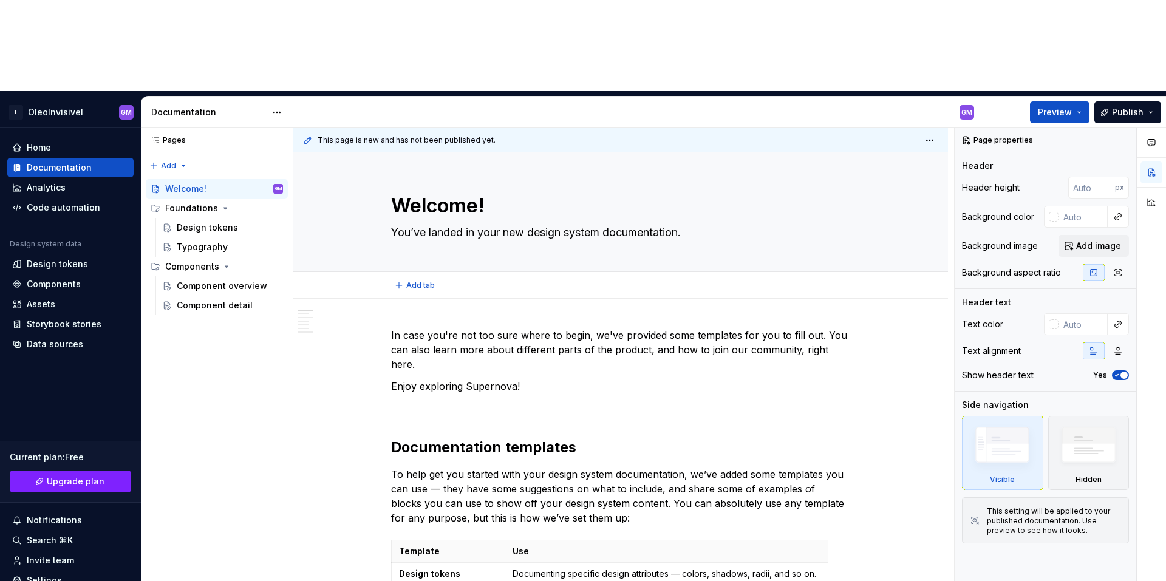
type textarea "*"
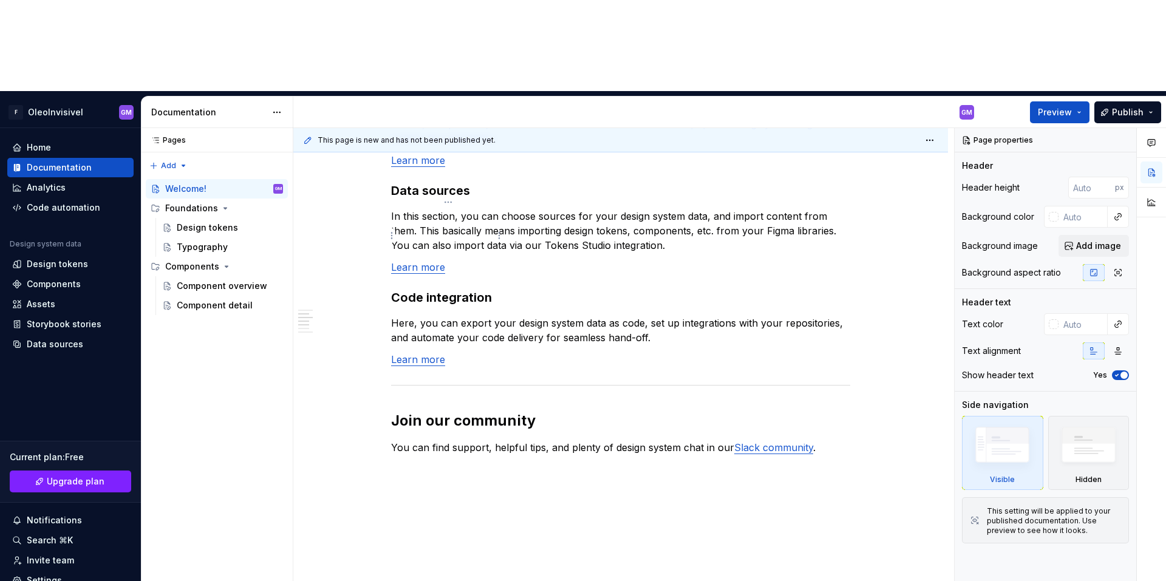
scroll to position [233, 0]
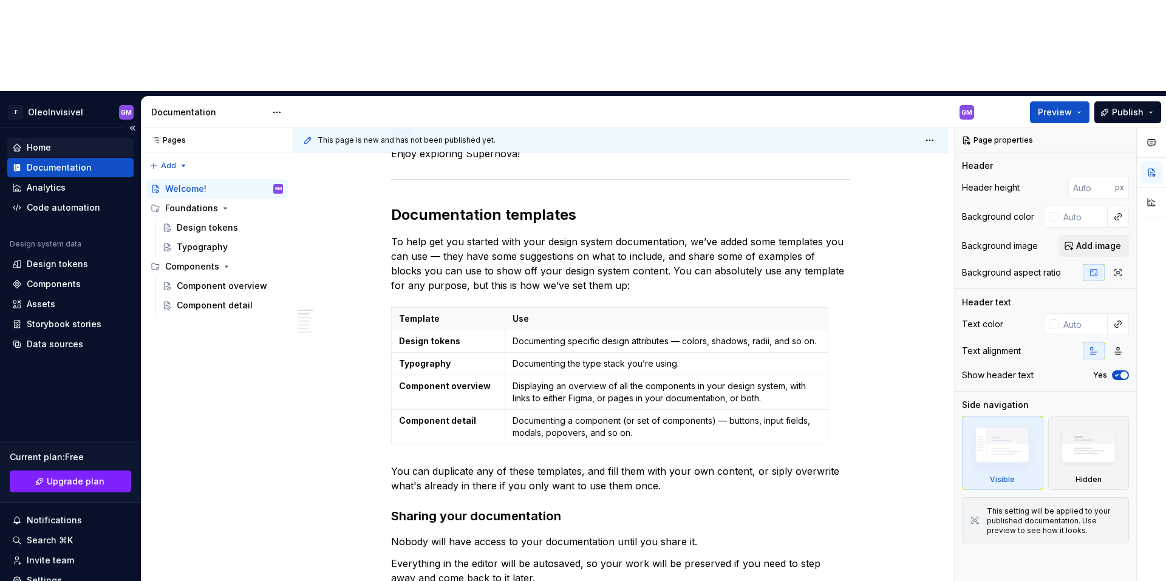
click at [58, 142] on div "Home" at bounding box center [70, 148] width 117 height 12
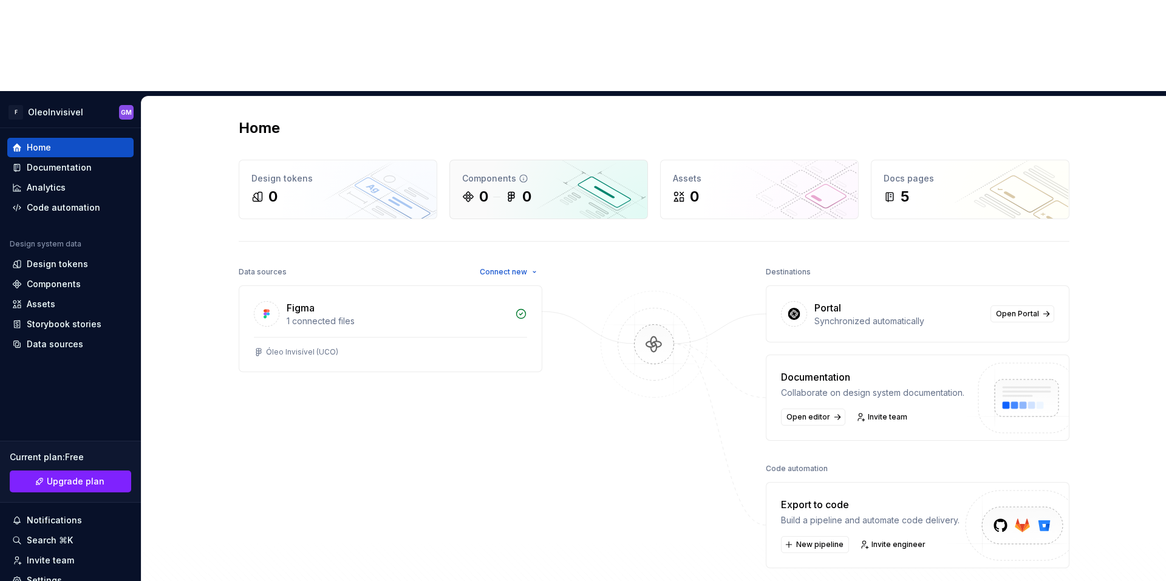
click at [536, 187] on div "0 0" at bounding box center [548, 196] width 173 height 19
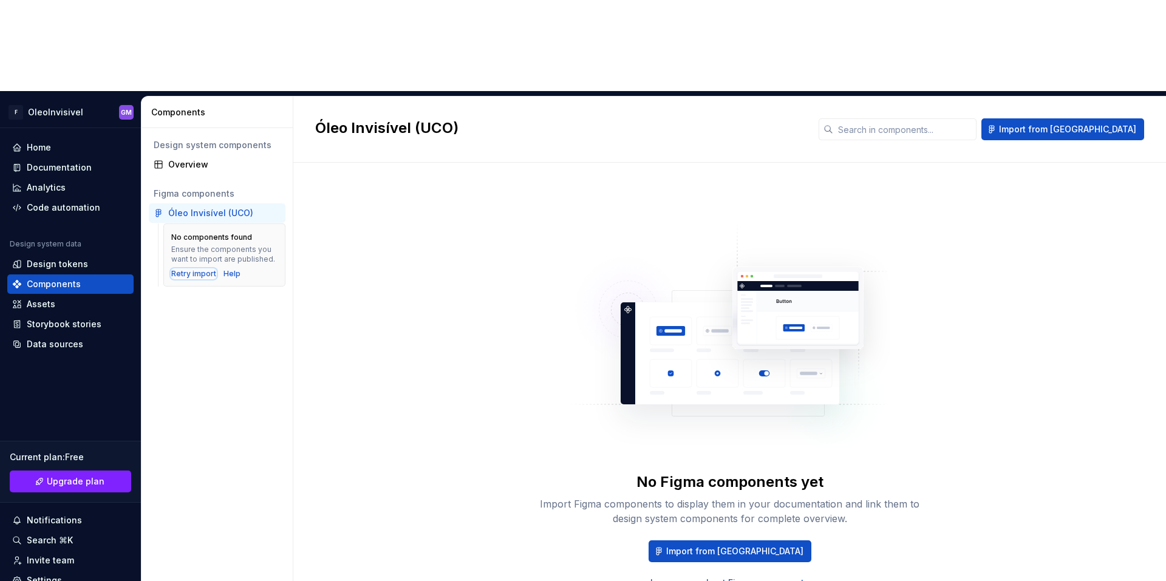
click at [194, 269] on div "Retry import" at bounding box center [193, 274] width 45 height 10
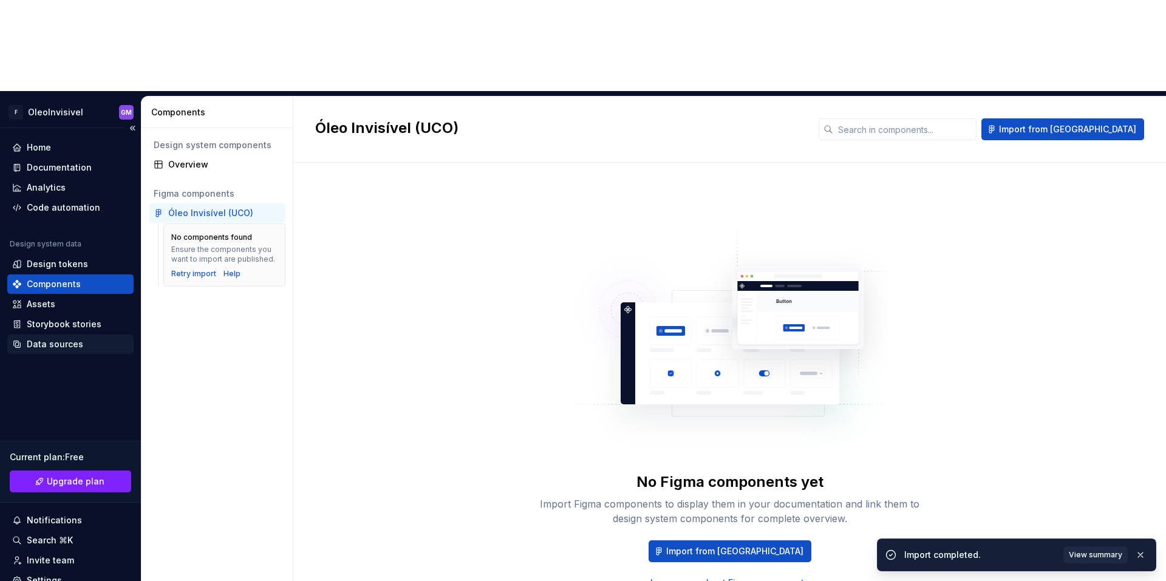
click at [60, 338] on div "Data sources" at bounding box center [55, 344] width 56 height 12
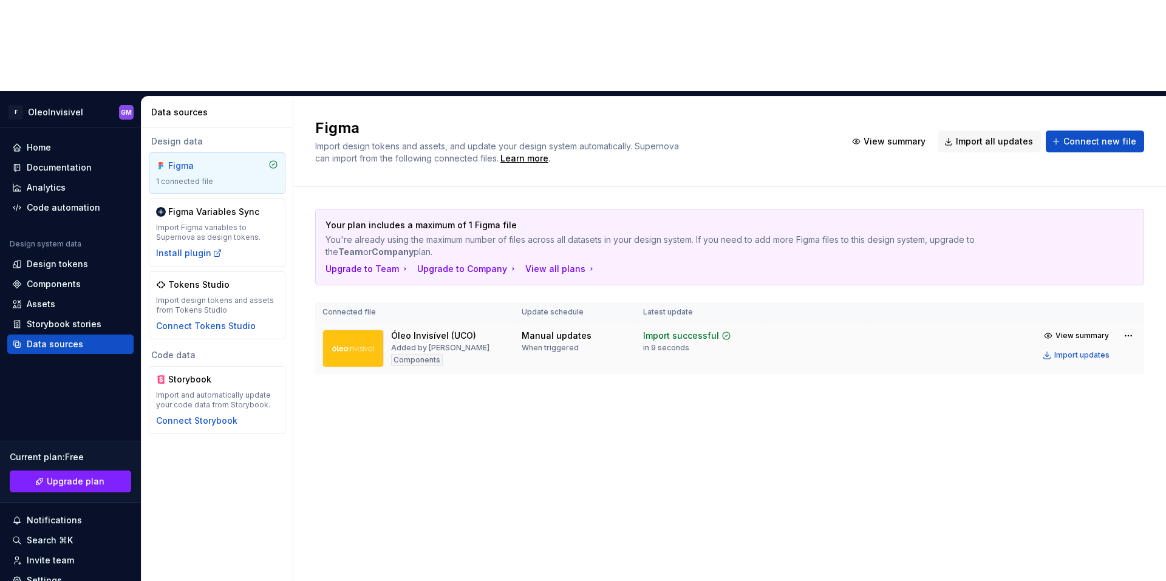
click at [1119, 327] on div "View summary Import updates" at bounding box center [1088, 345] width 98 height 36
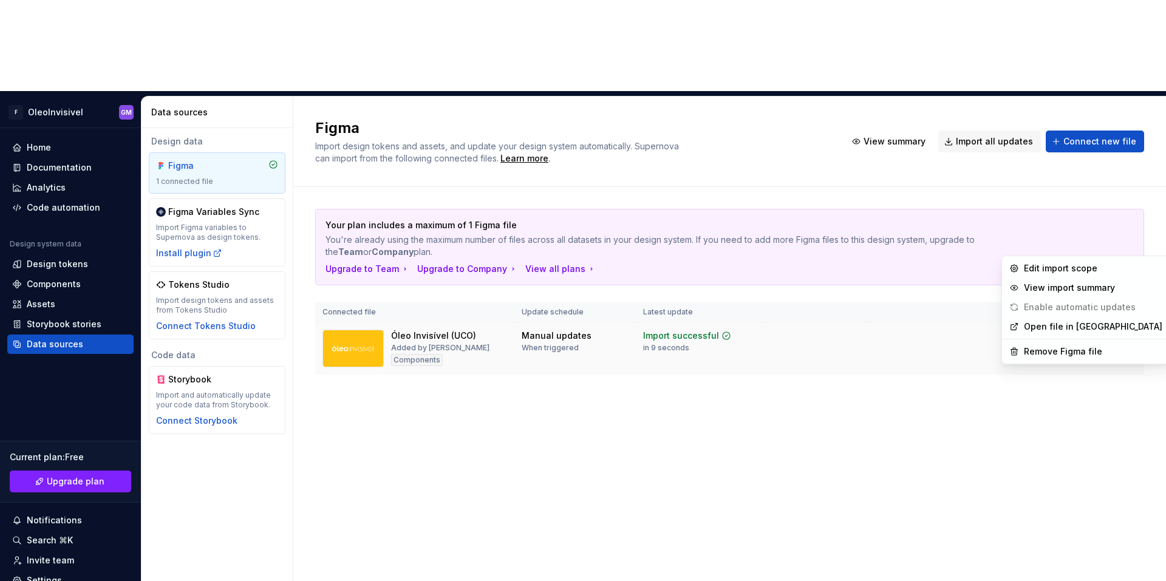
click at [1123, 244] on html "F OleoInvisivel GM Home Documentation Analytics Code automation Design system d…" at bounding box center [583, 290] width 1166 height 581
click at [1070, 329] on link "Open file in [GEOGRAPHIC_DATA]" at bounding box center [1093, 327] width 138 height 12
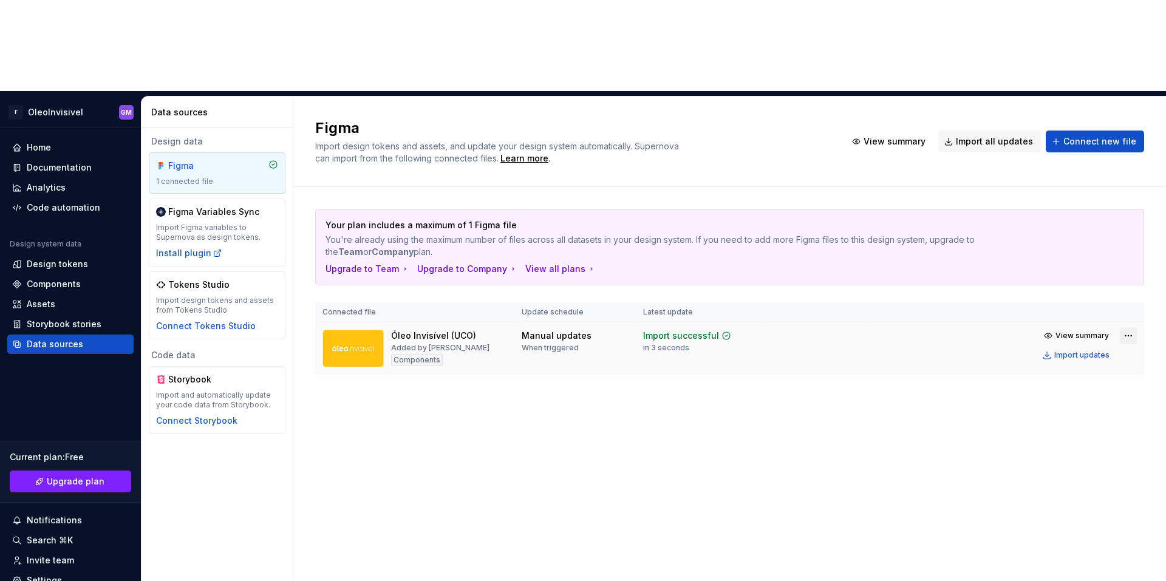
click at [1132, 243] on html "F OleoInvisivel GM Home Documentation Analytics Code automation Design system d…" at bounding box center [583, 290] width 1166 height 581
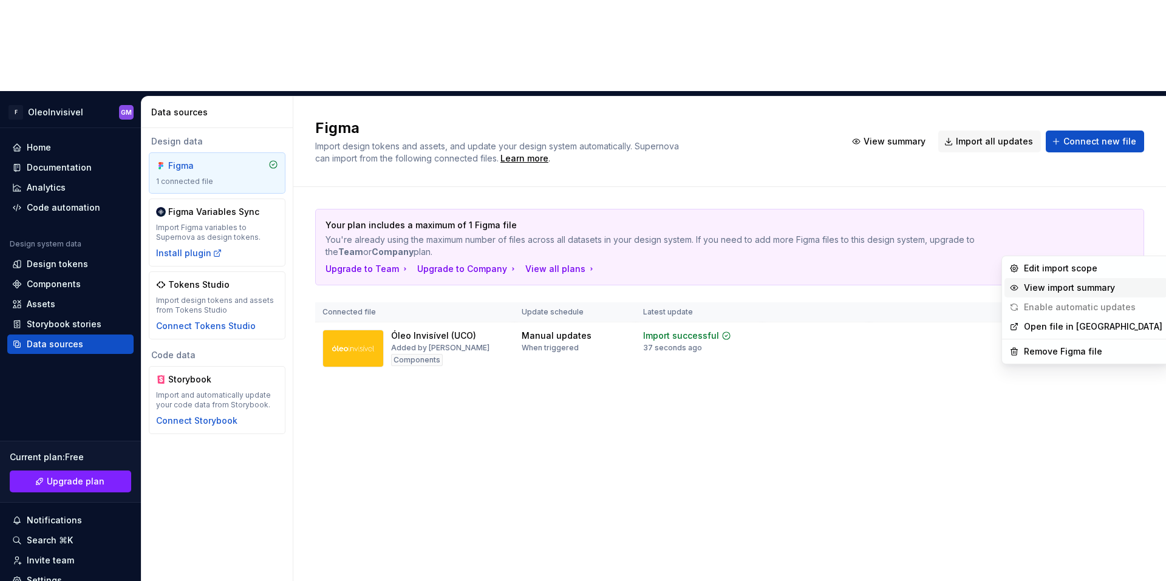
click at [1059, 286] on div "View import summary" at bounding box center [1093, 288] width 138 height 12
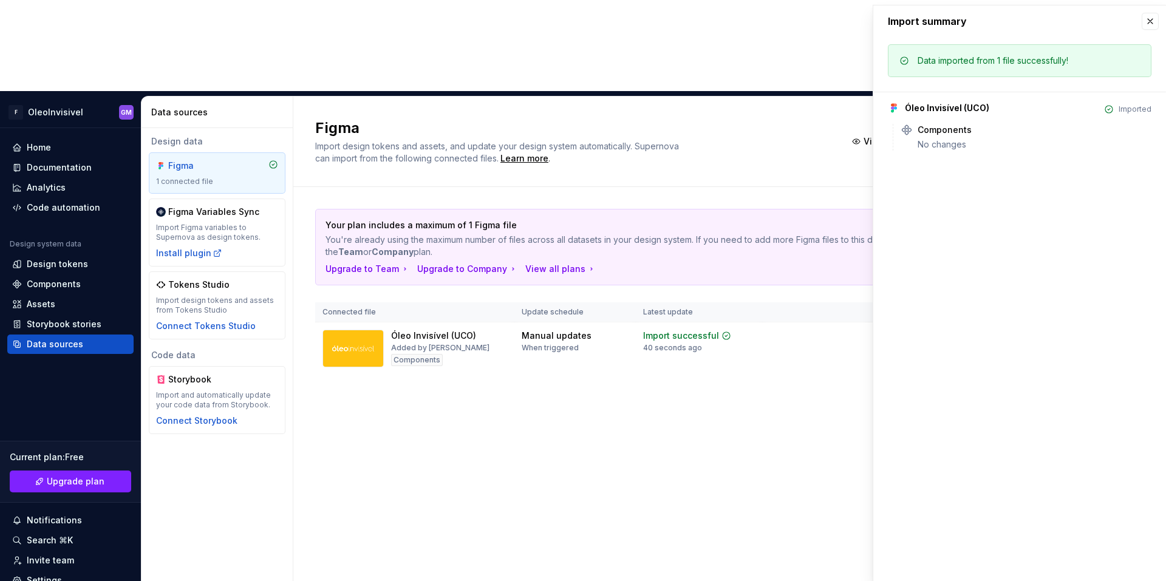
click at [915, 122] on div "Óleo Invisível (UCO) Imported Components No changes" at bounding box center [1020, 121] width 264 height 59
click at [1155, 24] on button "button" at bounding box center [1150, 21] width 17 height 17
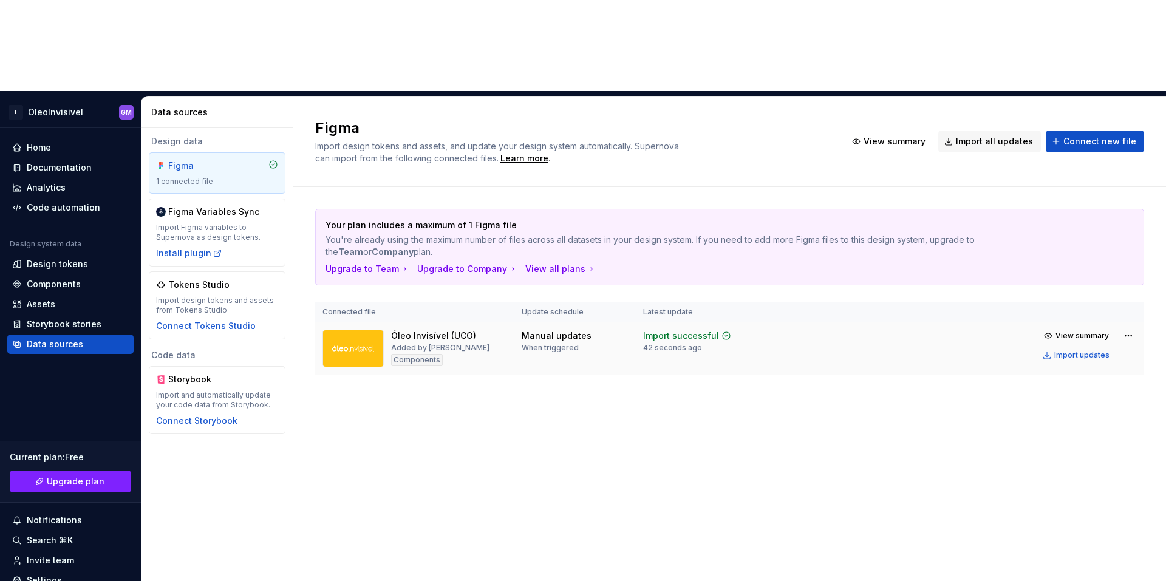
click at [1118, 327] on div "View summary Import updates" at bounding box center [1088, 345] width 98 height 36
click at [1122, 242] on html "F OleoInvisivel GM Home Documentation Analytics Code automation Design system d…" at bounding box center [583, 290] width 1166 height 581
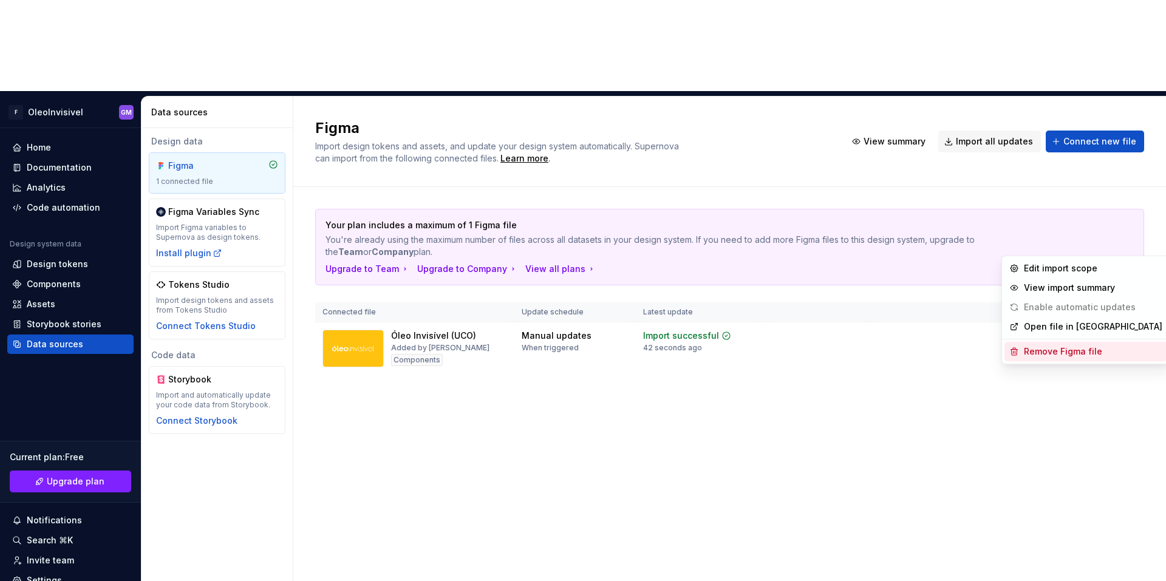
click at [1091, 357] on div "Remove Figma file" at bounding box center [1093, 352] width 138 height 12
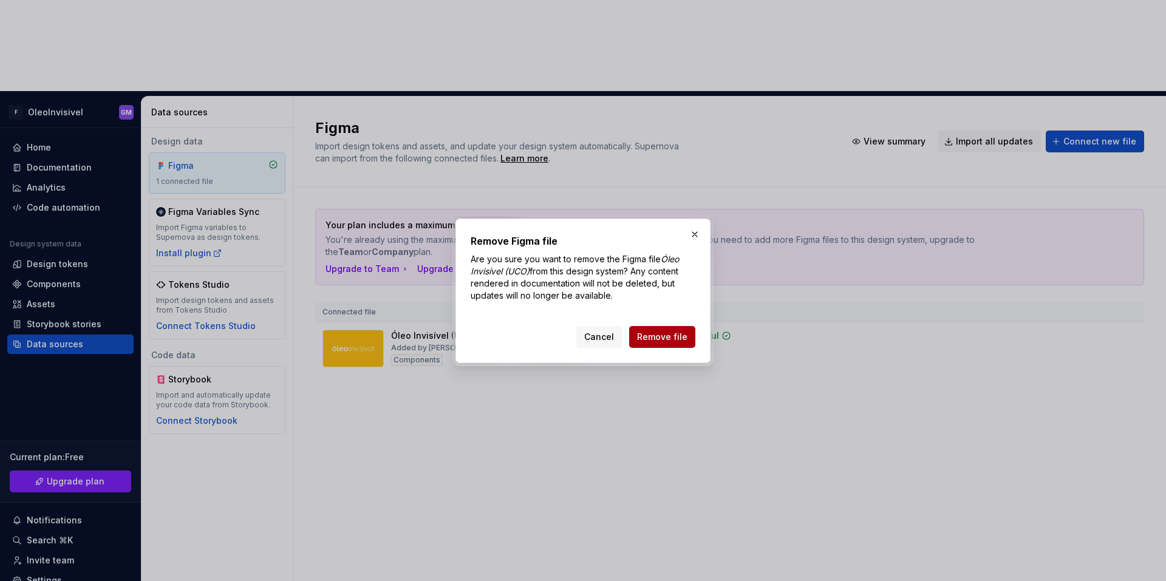
click at [671, 339] on span "Remove file" at bounding box center [662, 337] width 50 height 12
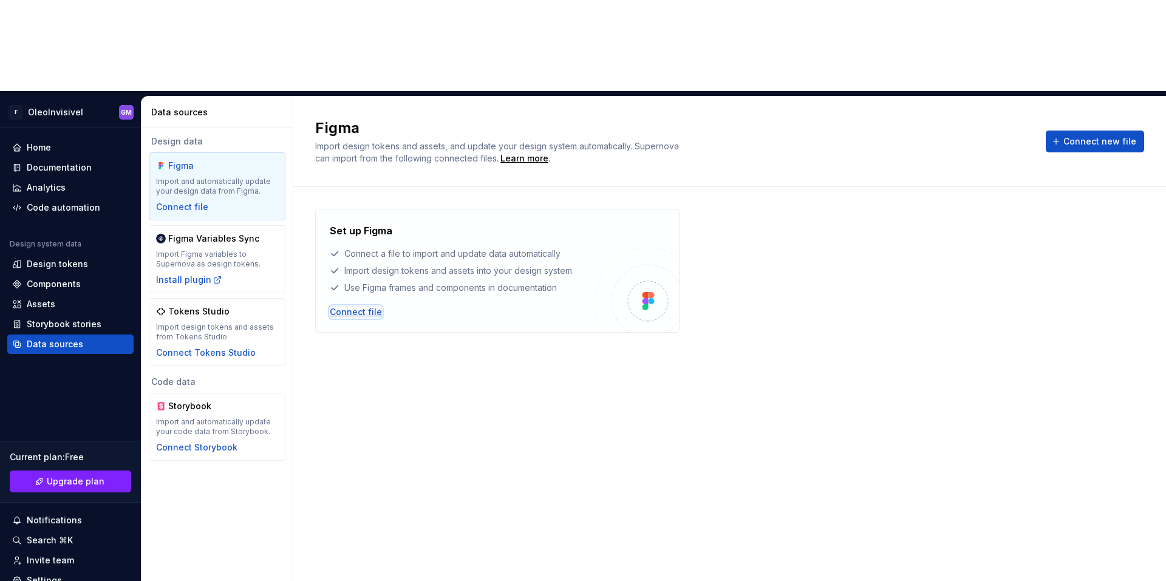
click at [369, 306] on div "Connect file" at bounding box center [356, 312] width 52 height 12
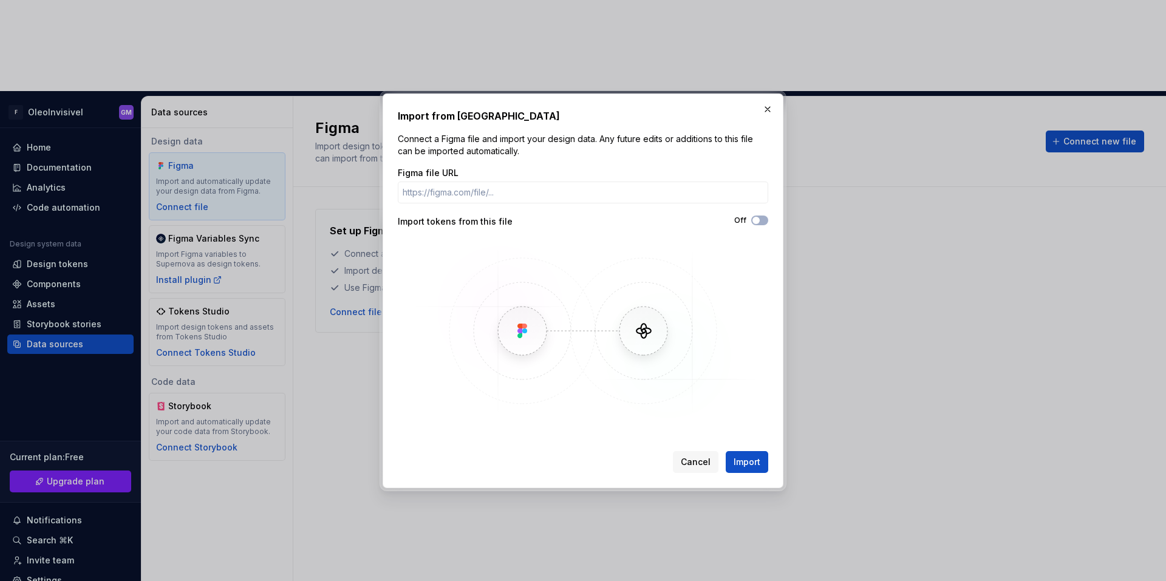
click at [459, 224] on div "Import tokens from this file" at bounding box center [490, 222] width 185 height 12
click at [761, 222] on button "Off" at bounding box center [759, 221] width 17 height 10
click at [535, 193] on input "Figma file URL" at bounding box center [583, 193] width 371 height 22
paste input "[URL][DOMAIN_NAME]"
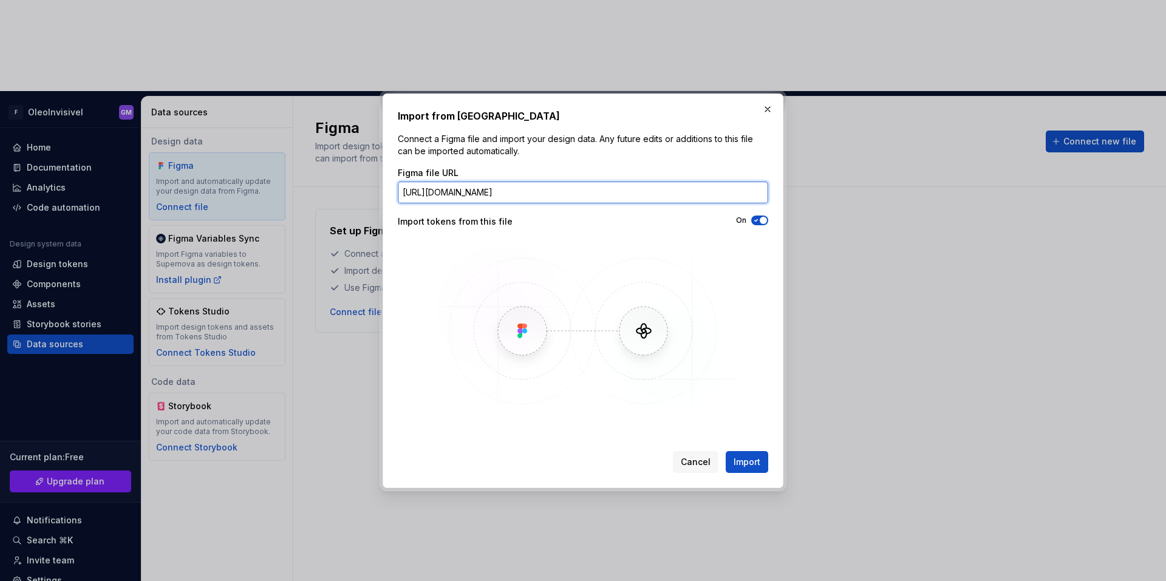
type input "[URL][DOMAIN_NAME]"
click at [745, 456] on button "Import" at bounding box center [747, 462] width 43 height 22
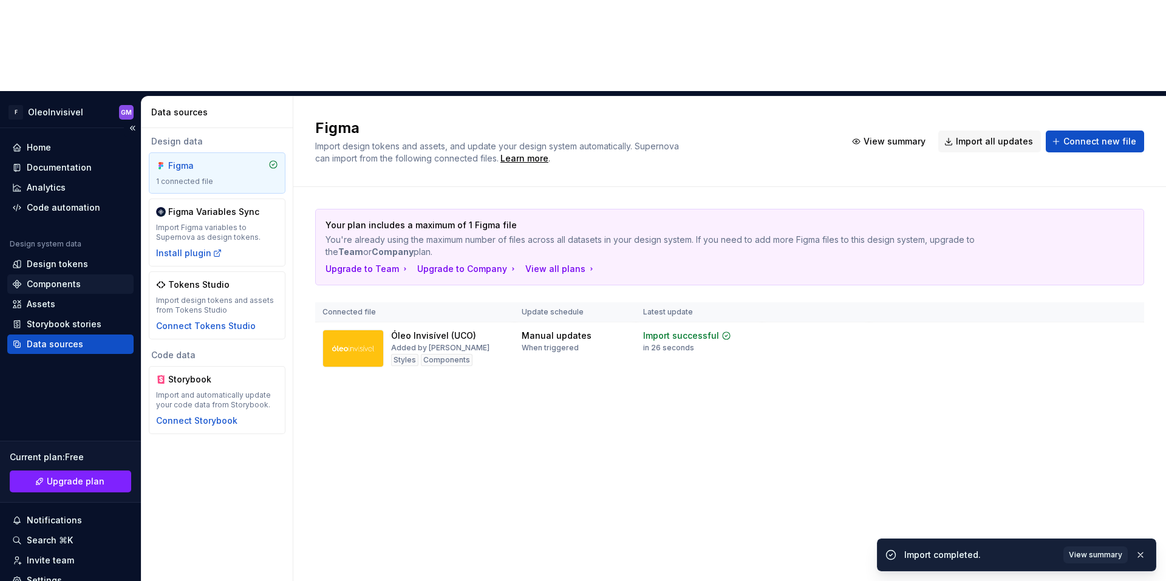
click at [82, 278] on div "Components" at bounding box center [70, 284] width 117 height 12
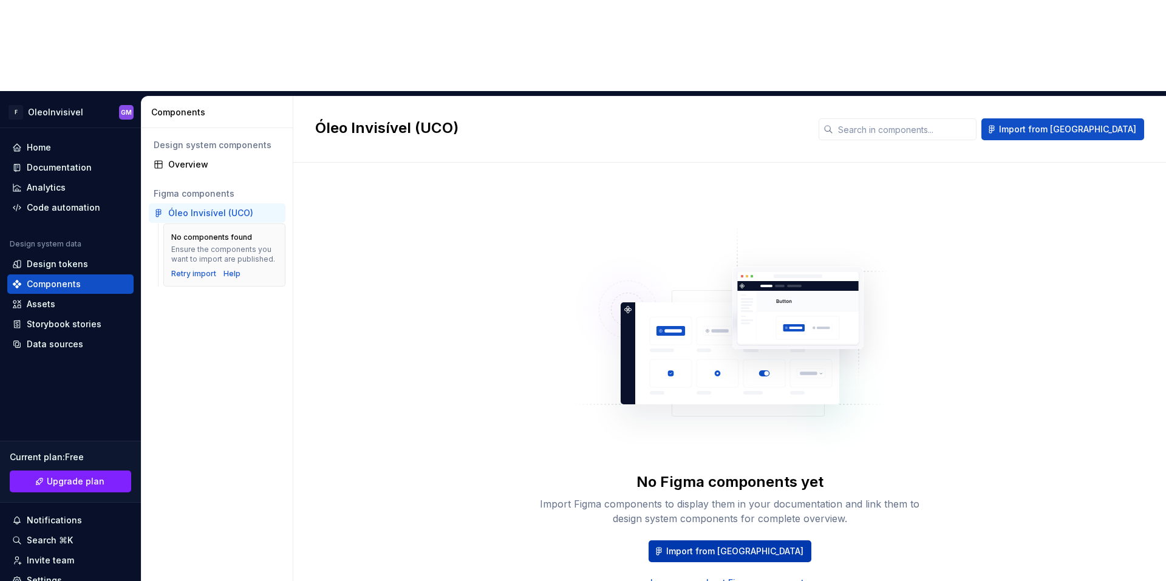
click at [729, 545] on span "Import from [GEOGRAPHIC_DATA]" at bounding box center [734, 551] width 137 height 12
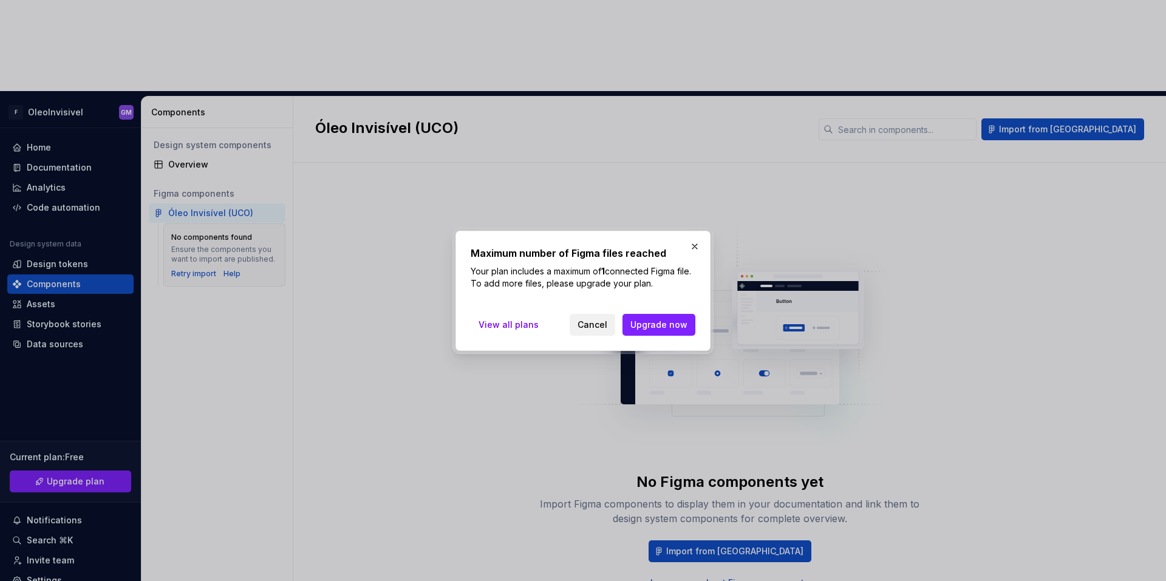
click at [596, 330] on span "Cancel" at bounding box center [593, 325] width 30 height 12
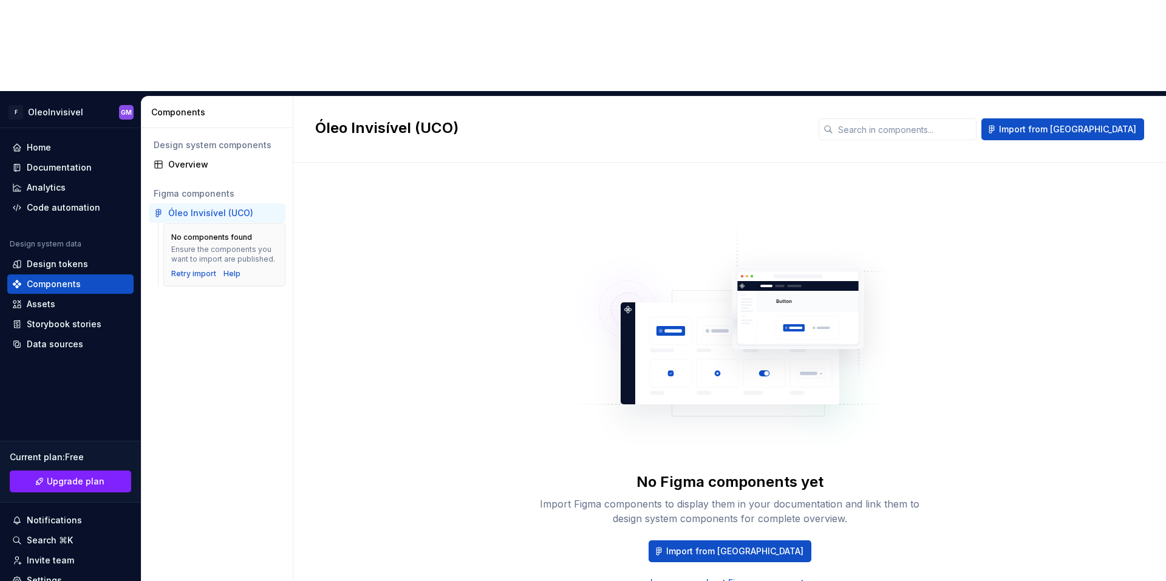
click at [227, 207] on div "Óleo Invisível (UCO)" at bounding box center [210, 213] width 85 height 12
click at [197, 269] on div "Retry import" at bounding box center [193, 274] width 45 height 10
click at [67, 338] on div "Data sources" at bounding box center [55, 344] width 56 height 12
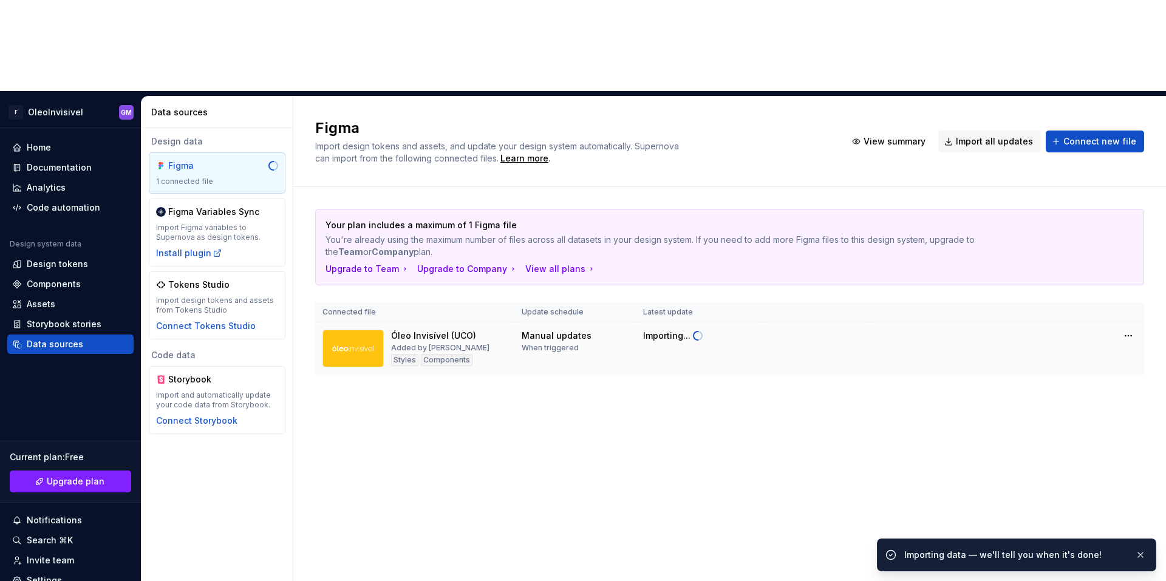
drag, startPoint x: 410, startPoint y: 257, endPoint x: 361, endPoint y: 252, distance: 49.4
drag, startPoint x: 361, startPoint y: 252, endPoint x: 1135, endPoint y: 250, distance: 774.4
click at [1139, 250] on div "Your plan includes a maximum of 1 Figma file You're already using the maximum n…" at bounding box center [729, 304] width 873 height 234
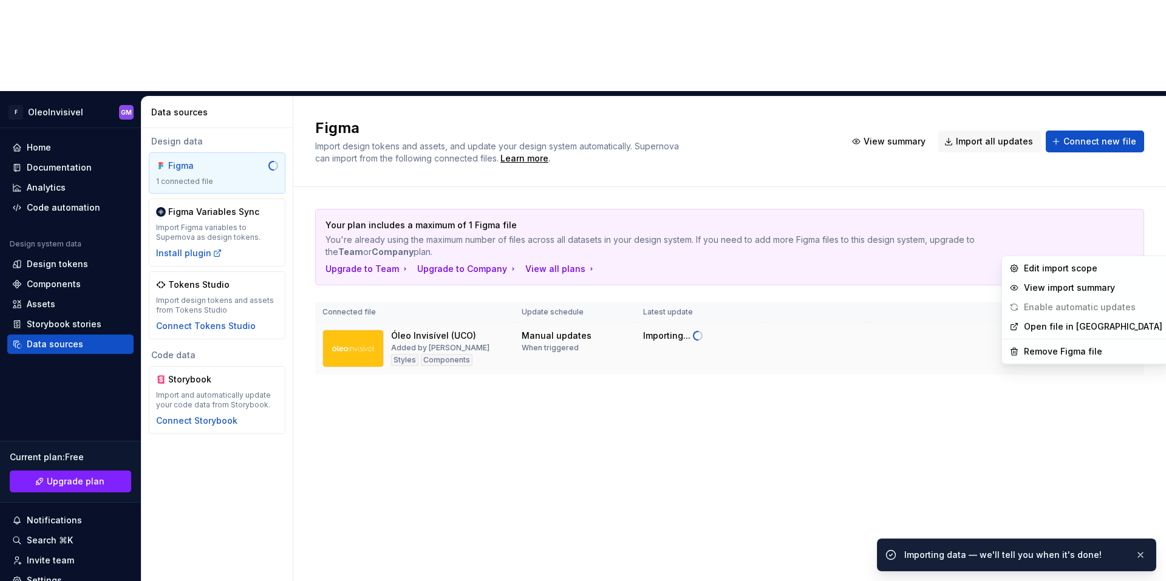
click at [1124, 247] on html "F OleoInvisivel GM Home Documentation Analytics Code automation Design system d…" at bounding box center [583, 290] width 1166 height 581
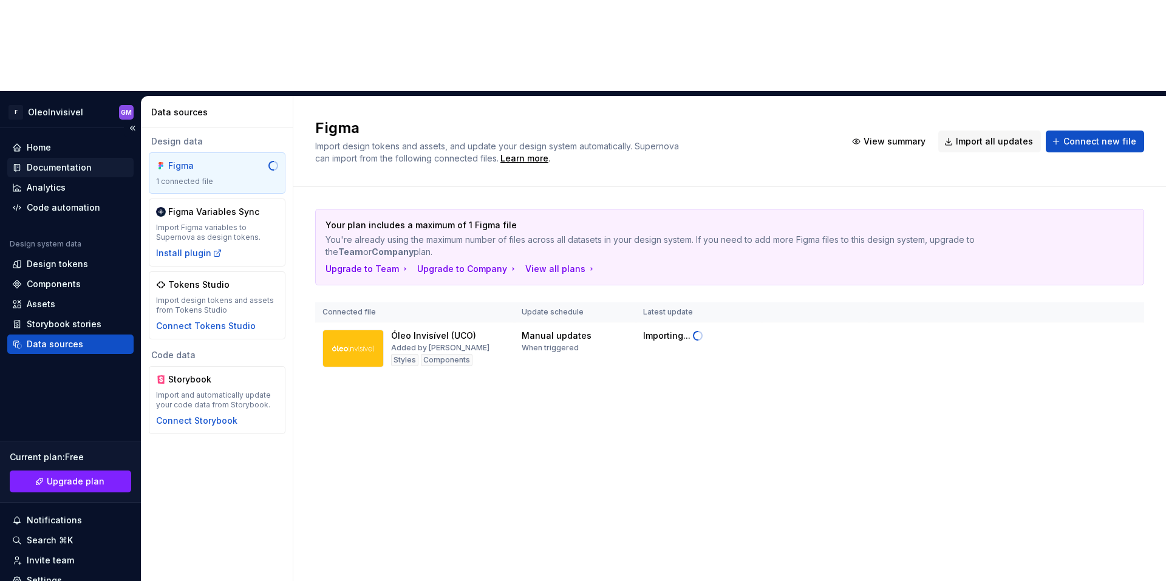
click at [36, 67] on html "F OleoInvisivel GM Home Documentation Analytics Code automation Design system d…" at bounding box center [583, 290] width 1166 height 581
click at [27, 142] on div "Home" at bounding box center [39, 148] width 24 height 12
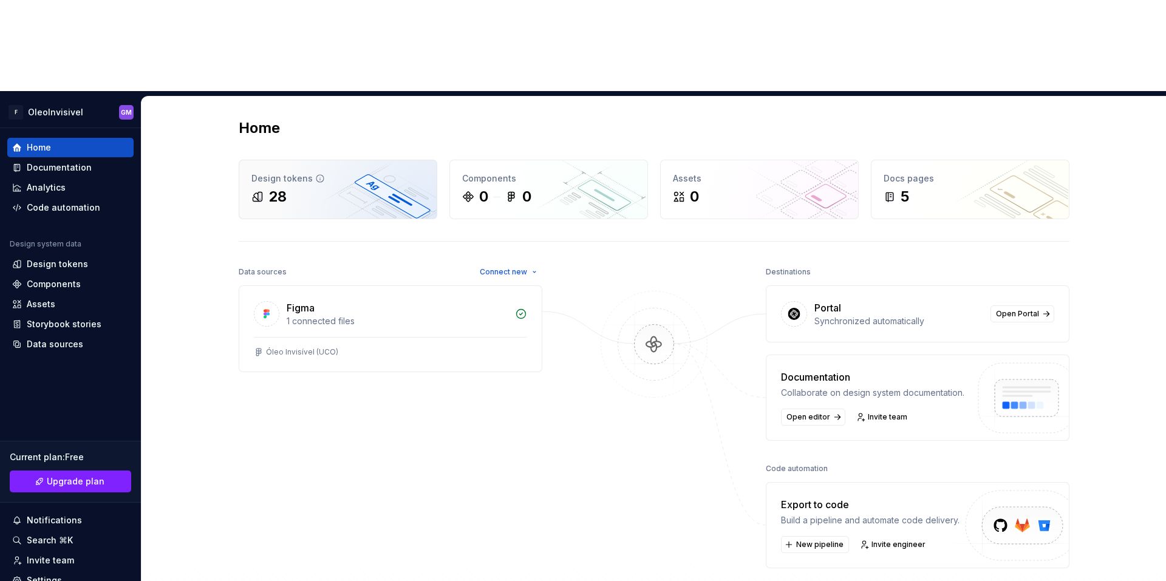
click at [335, 187] on div "28" at bounding box center [337, 196] width 173 height 19
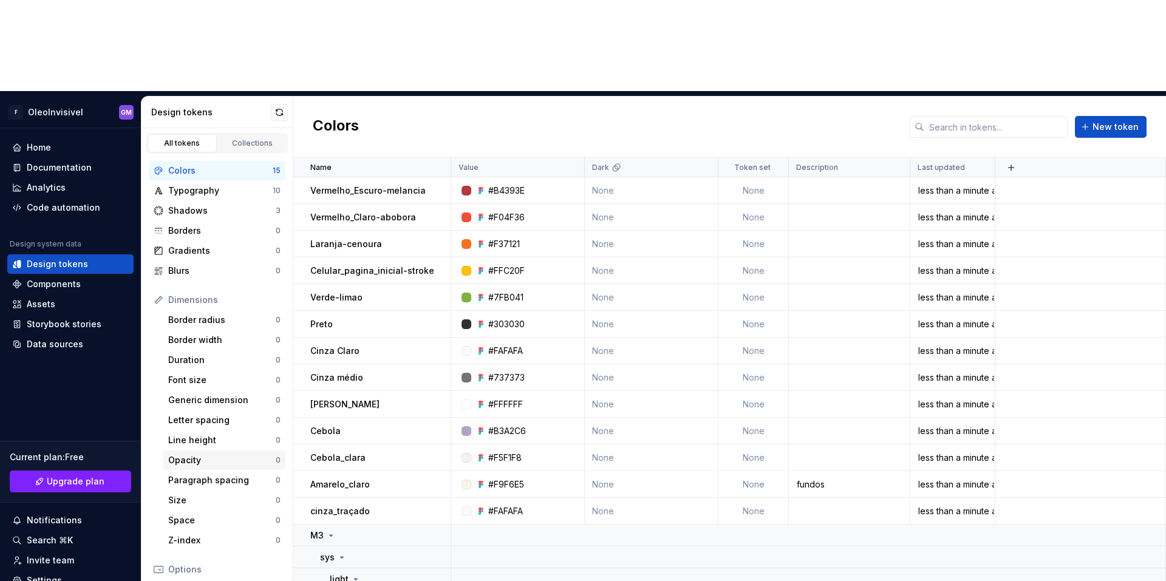
scroll to position [84, 0]
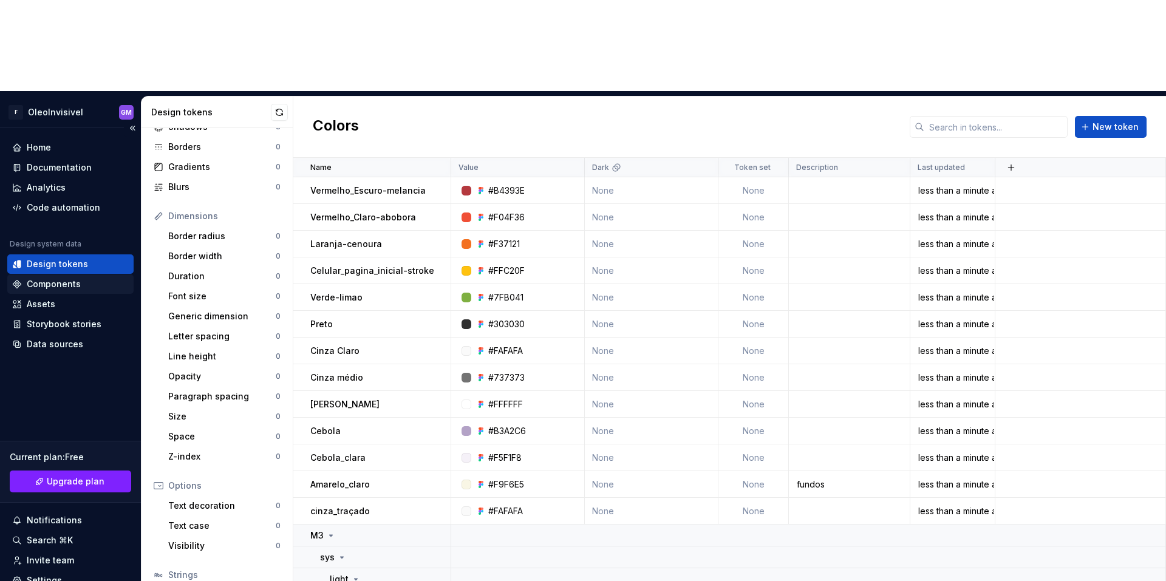
click at [83, 278] on div "Components" at bounding box center [70, 284] width 117 height 12
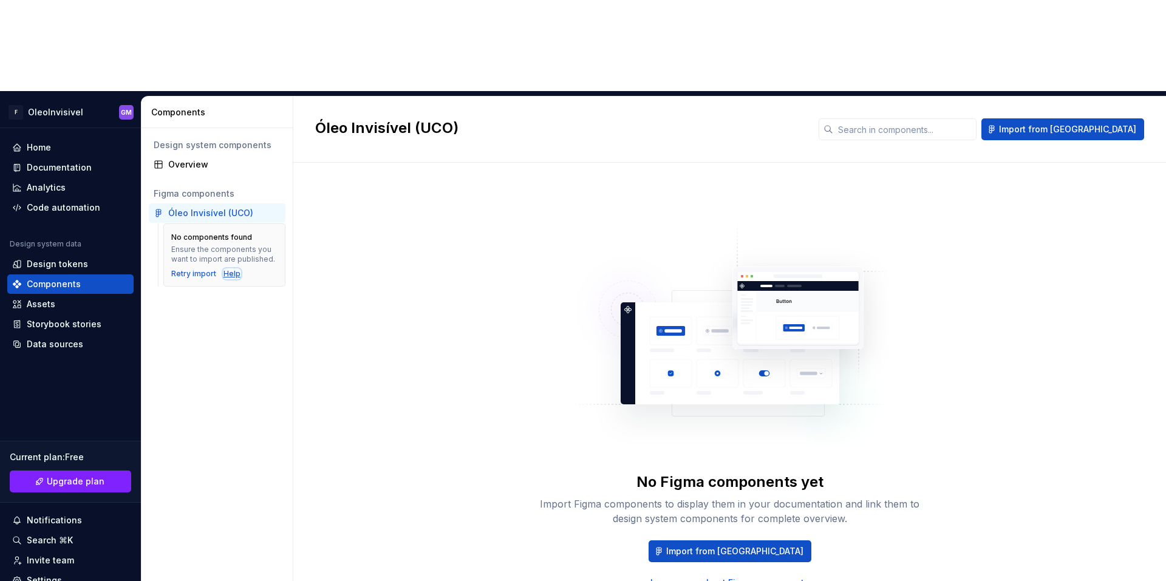
click at [225, 269] on div "Help" at bounding box center [232, 274] width 17 height 10
click at [64, 202] on div "Code automation" at bounding box center [63, 208] width 73 height 12
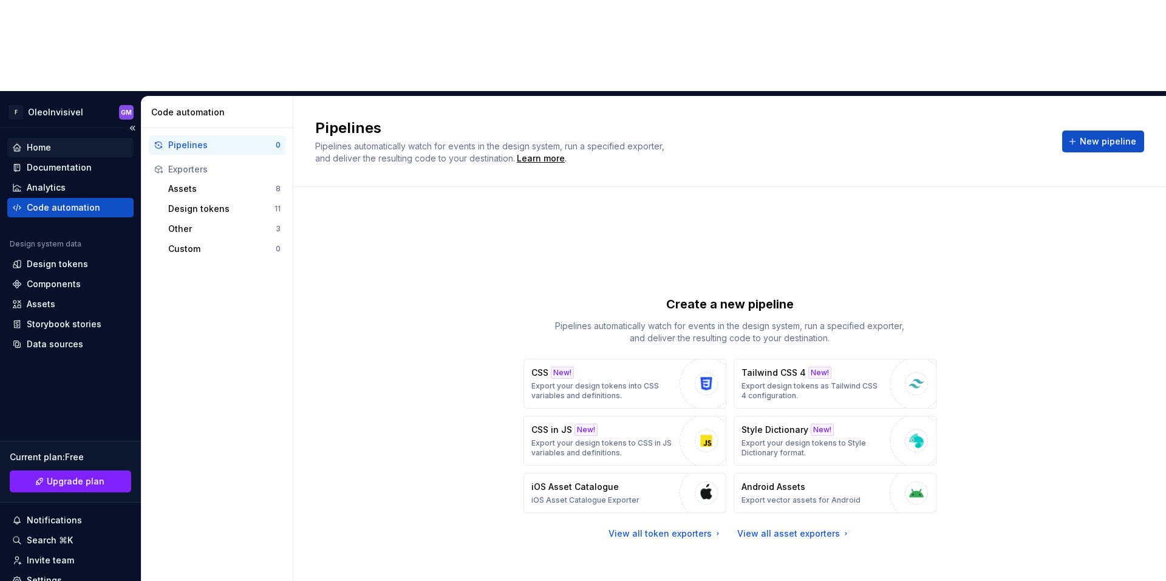
click at [33, 142] on div "Home" at bounding box center [39, 148] width 24 height 12
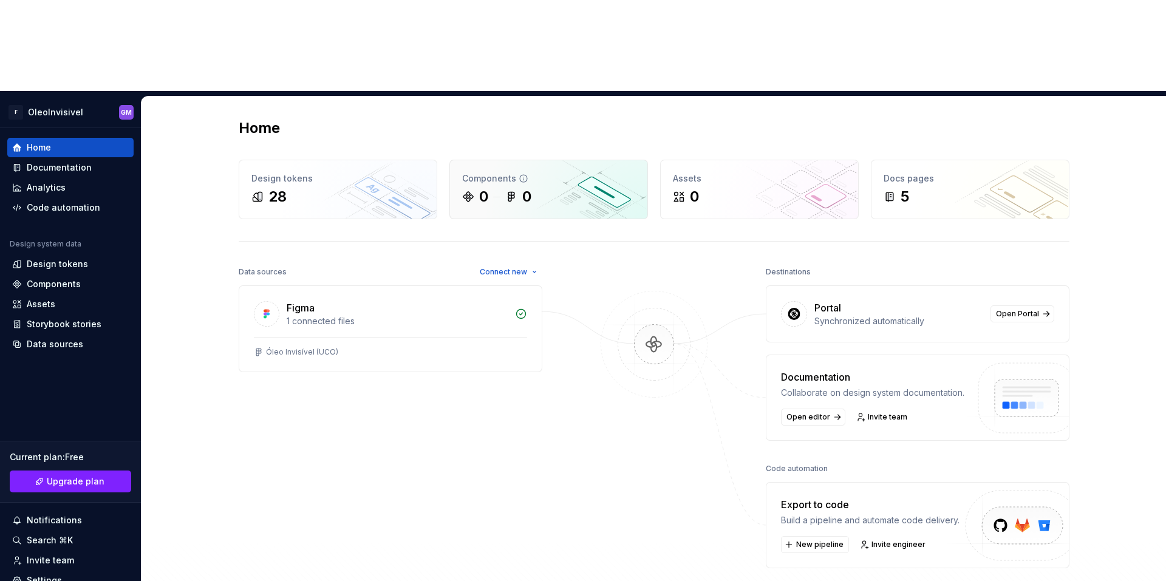
click at [542, 187] on div "0 0" at bounding box center [548, 196] width 173 height 19
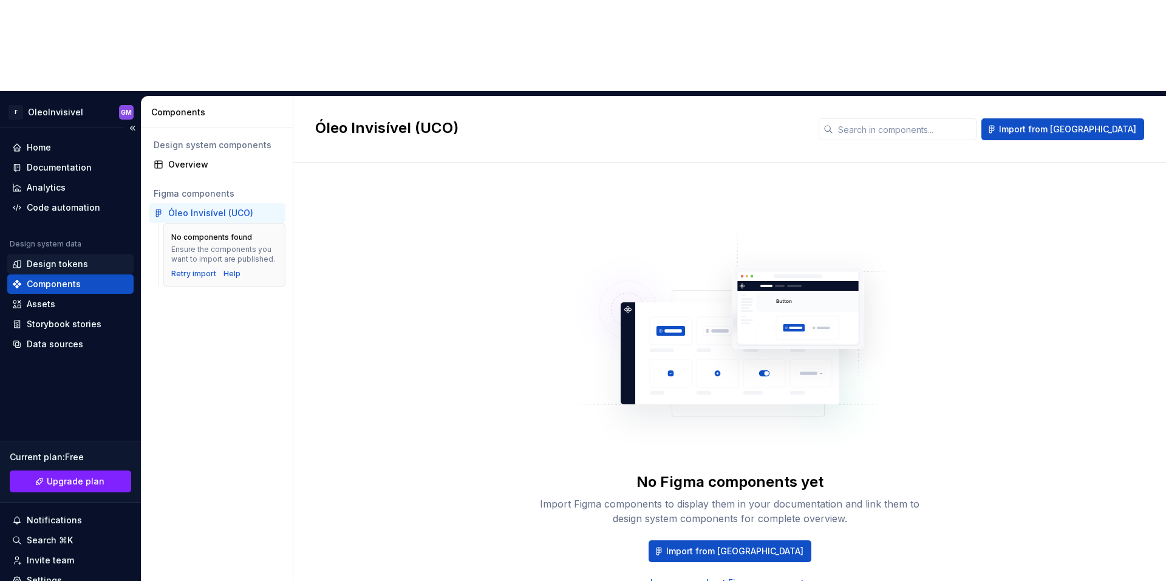
click at [66, 258] on div "Design tokens" at bounding box center [57, 264] width 61 height 12
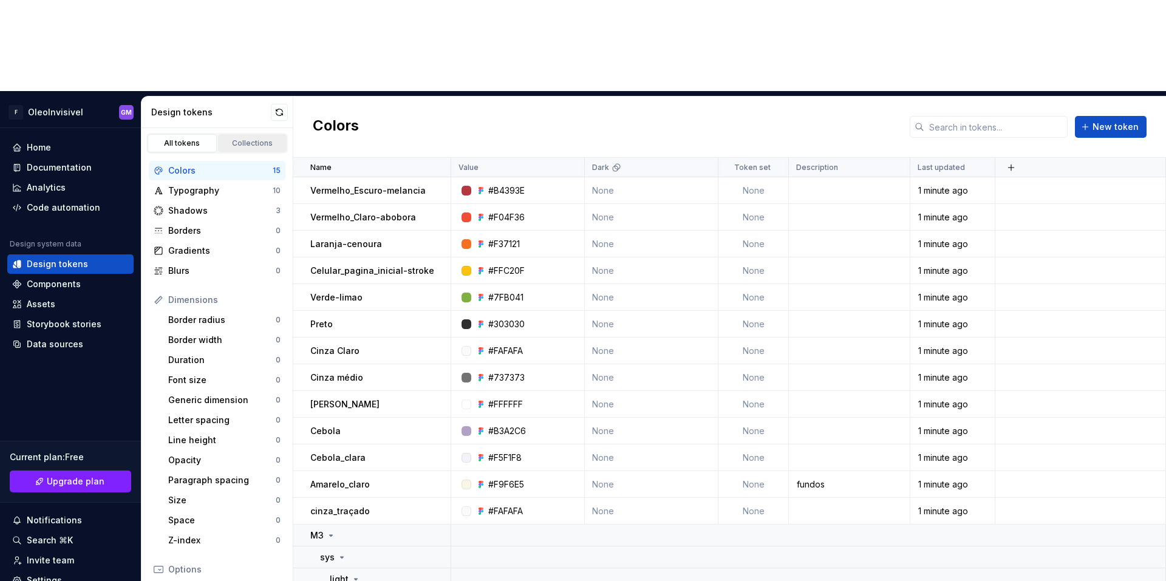
click at [237, 138] on div "Collections" at bounding box center [252, 143] width 61 height 10
